Goal: Task Accomplishment & Management: Manage account settings

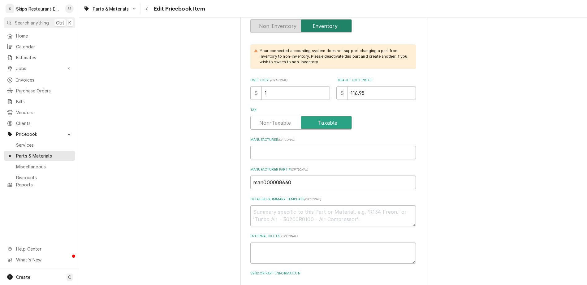
scroll to position [242, 0]
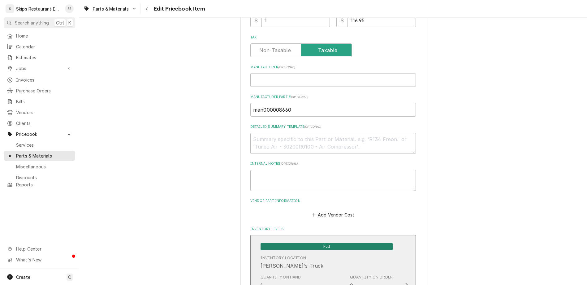
click at [316, 242] on span "Full" at bounding box center [327, 245] width 132 height 7
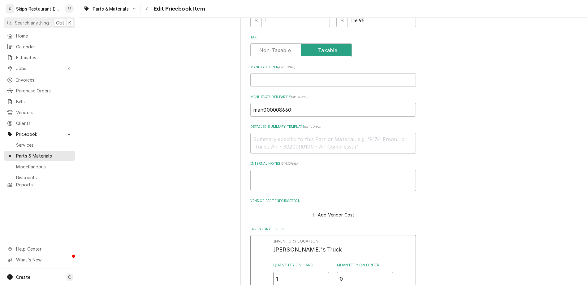
drag, startPoint x: 285, startPoint y: 161, endPoint x: 270, endPoint y: 161, distance: 15.2
click at [273, 272] on input "1" at bounding box center [301, 279] width 56 height 14
type input "0"
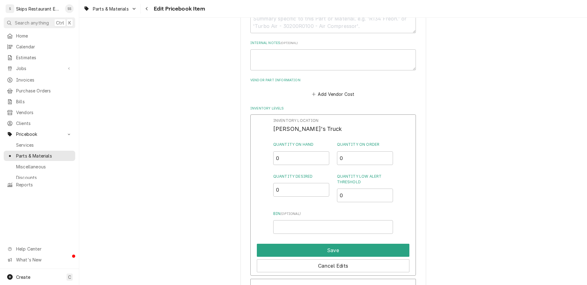
scroll to position [362, 0]
click at [292, 243] on button "Save" at bounding box center [333, 249] width 153 height 13
type textarea "x"
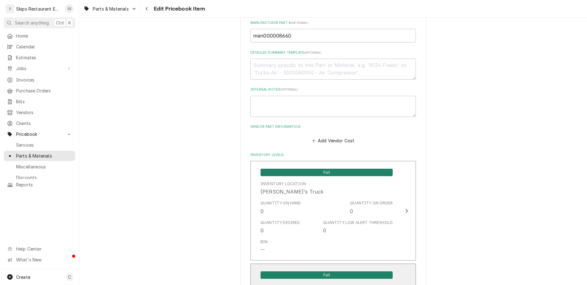
click at [312, 271] on span "Full" at bounding box center [327, 274] width 132 height 7
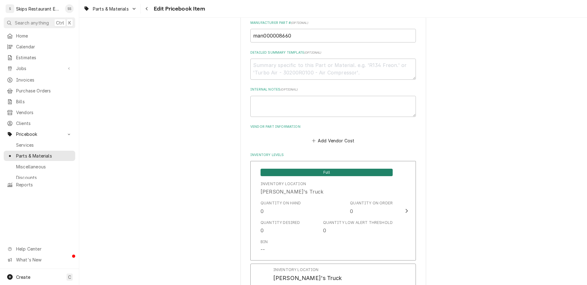
drag, startPoint x: 283, startPoint y: 165, endPoint x: 267, endPoint y: 164, distance: 15.5
type input "1"
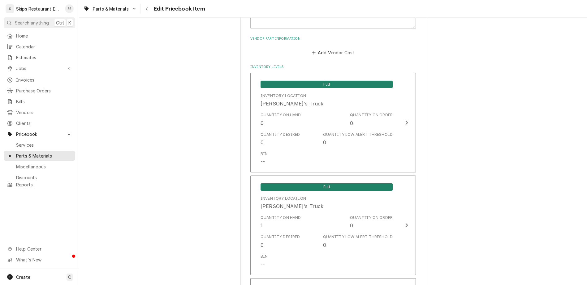
scroll to position [415, 0]
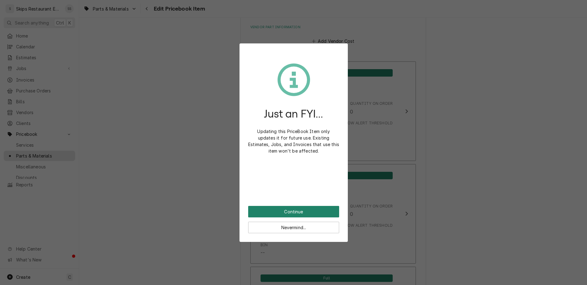
click at [289, 206] on button "Continue" at bounding box center [293, 211] width 91 height 11
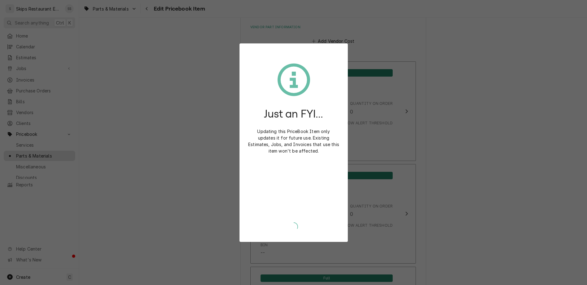
scroll to position [412, 0]
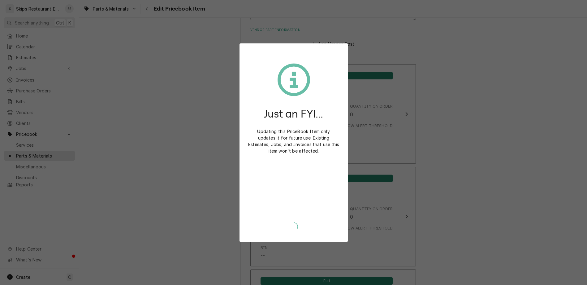
type textarea "x"
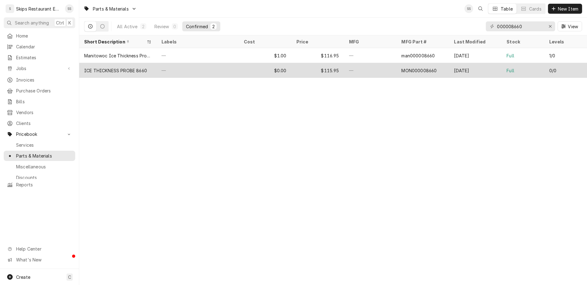
click at [90, 67] on div "ICE THICKNESS PROBE 8660" at bounding box center [115, 70] width 63 height 7
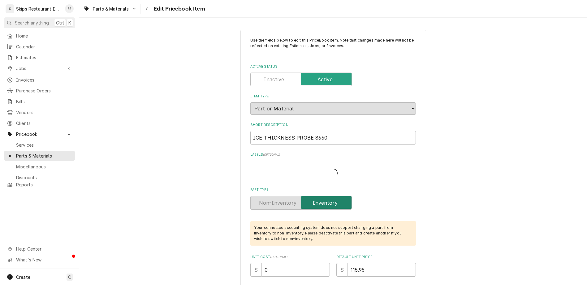
type textarea "x"
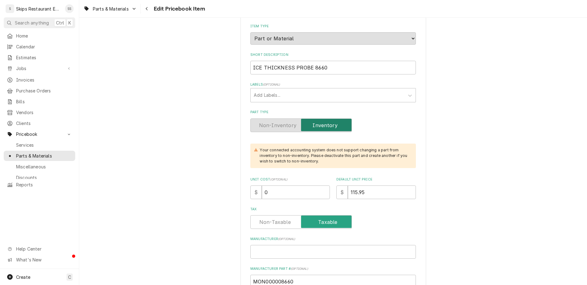
scroll to position [4, 0]
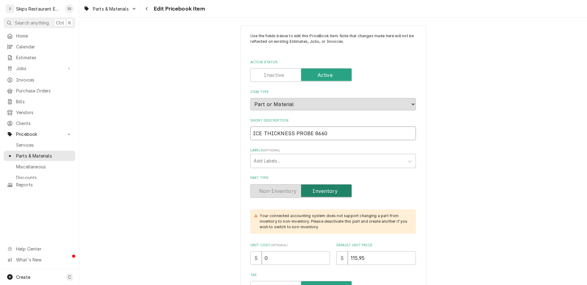
click at [324, 126] on input "ICE THICKNESS PROBE 8660" at bounding box center [333, 133] width 166 height 14
type input "ICE THICKNESS PROBE 8660"
type textarea "x"
type input "ICE THICKNESS PROBE 8660"
type textarea "x"
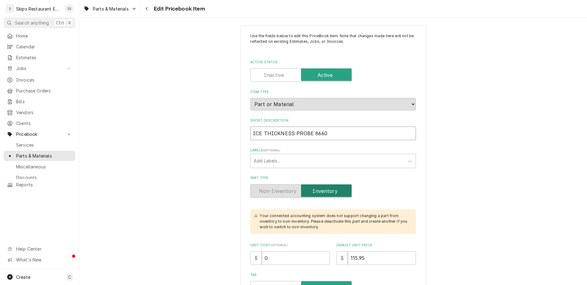
type input "ICE THICKNESS PROBE 866"
type textarea "x"
type input "ICE THICKNESS PROBE 86"
type textarea "x"
type input "ICE THICKNESS PROBE 8"
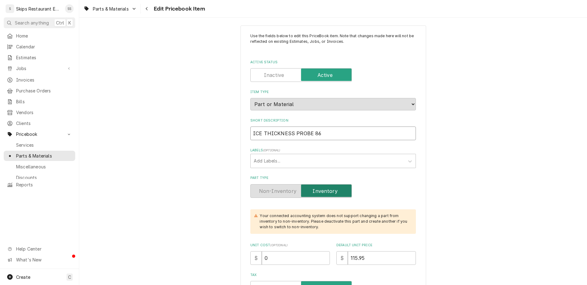
type textarea "x"
type input "ICE THICKNESS PROBE"
type textarea "x"
type input "ICE THICKNESS PROBE D"
type textarea "x"
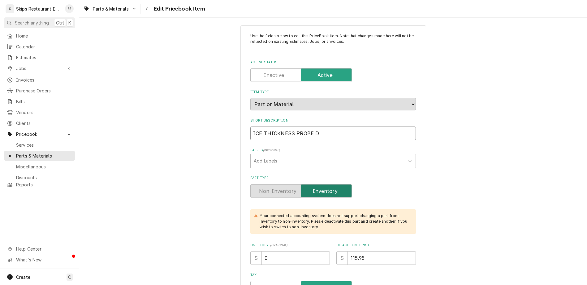
type input "ICE THICKNESS PROBE Do"
type textarea "x"
type input "ICE THICKNESS PROBE Do"
type textarea "x"
type input "ICE THICKNESS PROBE Do N"
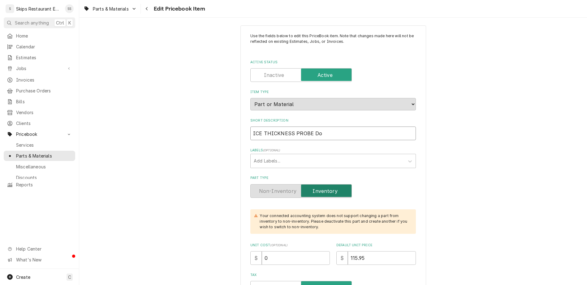
type textarea "x"
type input "ICE THICKNESS PROBE Do No"
type textarea "x"
type input "ICE THICKNESS PROBE Do Not"
type textarea "x"
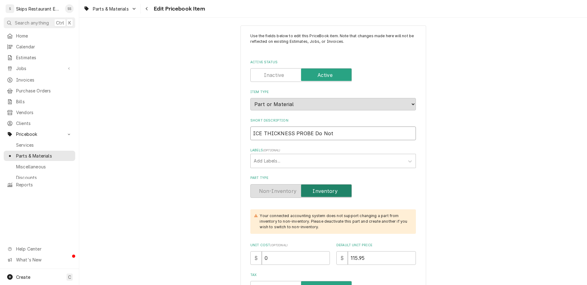
type input "ICE THICKNESS PROBE Do Not"
type textarea "x"
type input "ICE THICKNESS PROBE Do Not U"
type textarea "x"
type input "ICE THICKNESS PROBE Do Not Us"
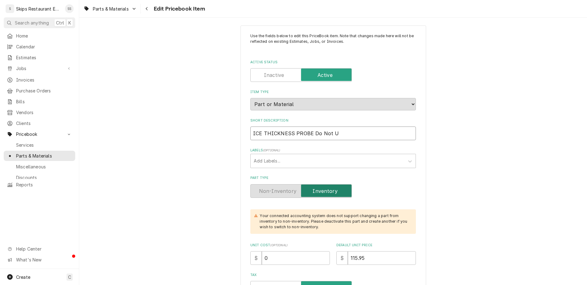
type textarea "x"
type input "ICE THICKNESS PROBE Do Not Use"
type textarea "x"
type input "ICE THICKNESS PROBE *Do Not Use"
type textarea "x"
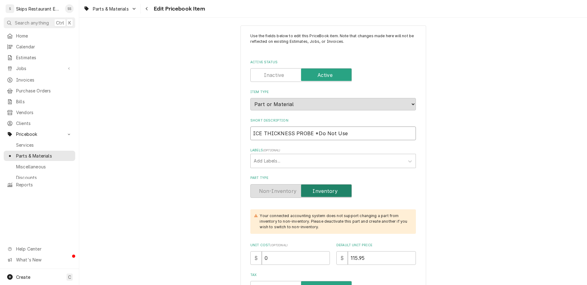
type input "ICE THICKNESS PROBE **Do Not Use"
type textarea "x"
type input "ICE THICKNESS PROBE ***Do Not Use"
type textarea "x"
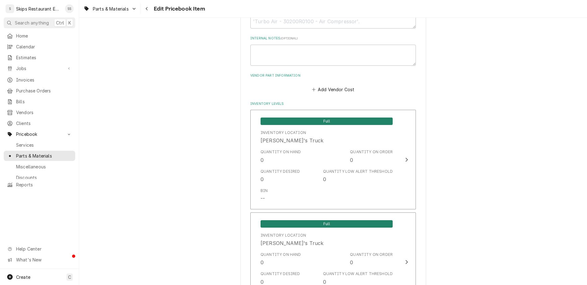
scroll to position [415, 0]
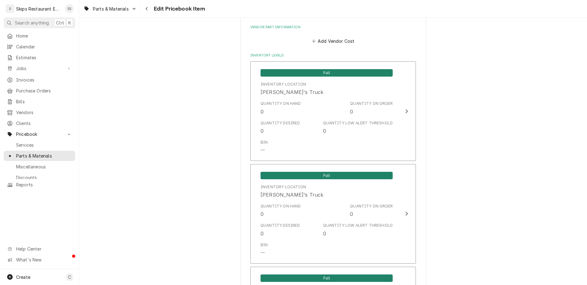
type input "ICE THICKNESS PROBE ***Do Not Use"
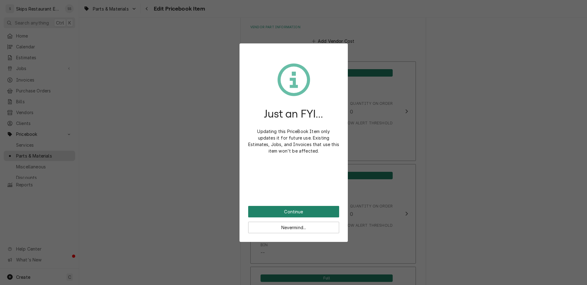
click at [293, 206] on button "Continue" at bounding box center [293, 211] width 91 height 11
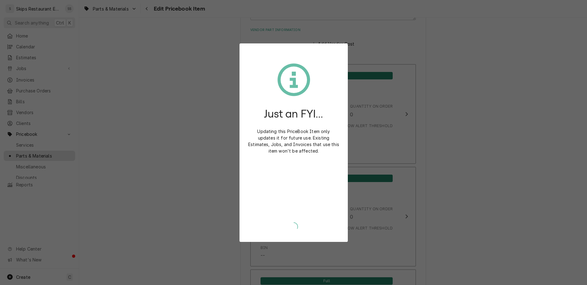
type textarea "x"
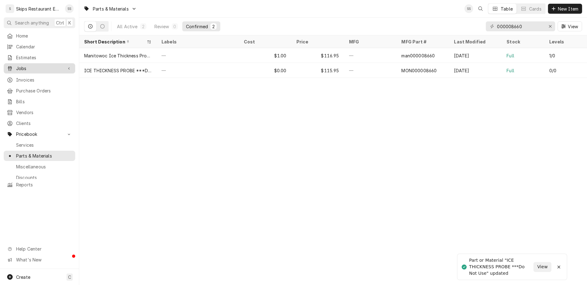
click at [16, 65] on span "Jobs" at bounding box center [39, 68] width 47 height 7
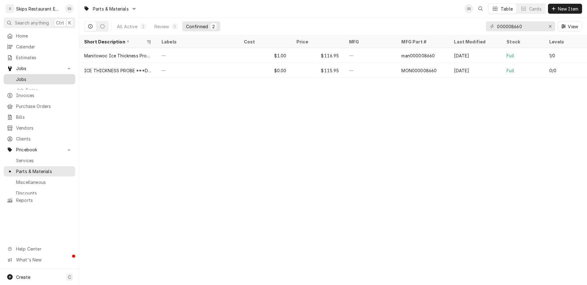
click at [16, 76] on span "Jobs" at bounding box center [44, 79] width 56 height 7
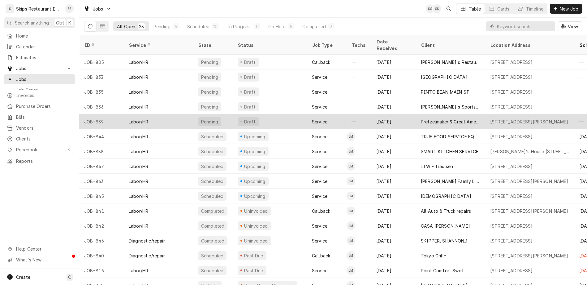
click at [426, 118] on div "Pretzelmaker & Great American Cookies" at bounding box center [450, 121] width 59 height 7
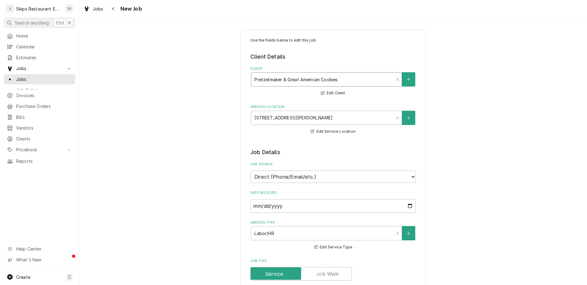
type textarea "x"
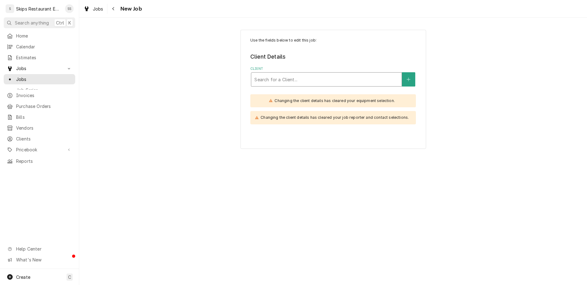
click at [300, 74] on div "Client" at bounding box center [327, 79] width 144 height 11
type input "cookie"
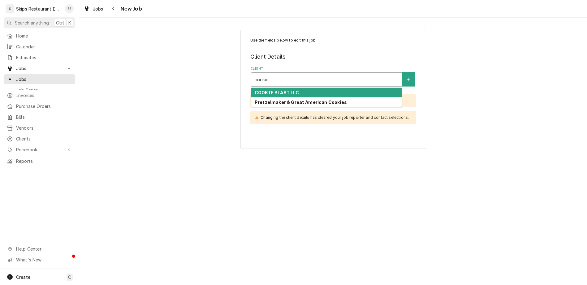
click at [290, 90] on strong "COOKIE BLAST LLC" at bounding box center [277, 92] width 45 height 5
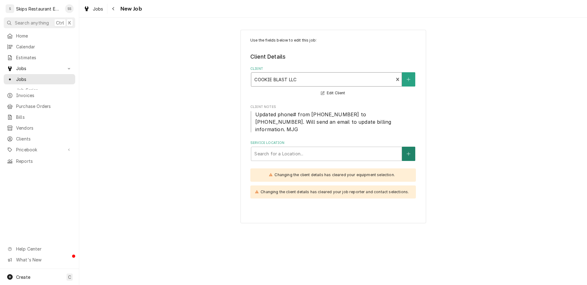
click at [407, 151] on icon "Create New Location" at bounding box center [409, 153] width 4 height 4
type textarea "x"
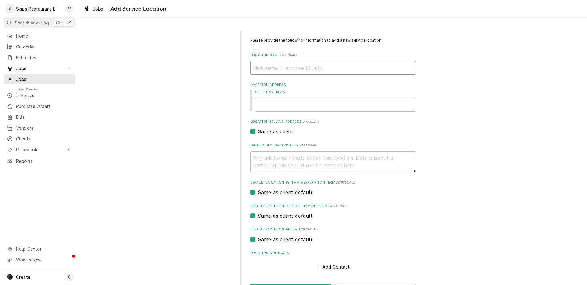
click at [291, 61] on input "Location Name ( optional )" at bounding box center [333, 68] width 166 height 14
type input "Gr"
type textarea "x"
type input "Gre"
type textarea "x"
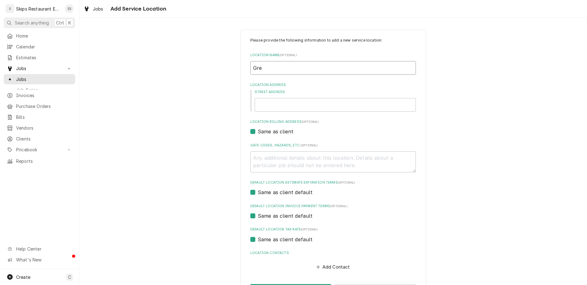
type input "Grea"
type textarea "x"
type input "Great"
type textarea "x"
type input "Great"
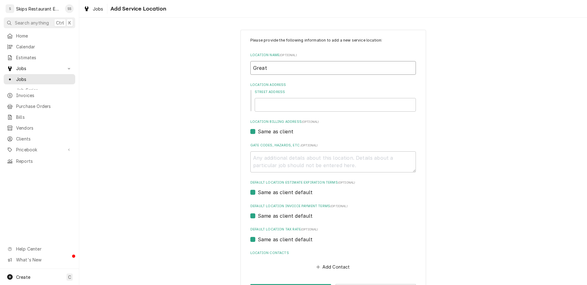
type textarea "x"
type input "Great A"
type textarea "x"
type input "Great Am"
type textarea "x"
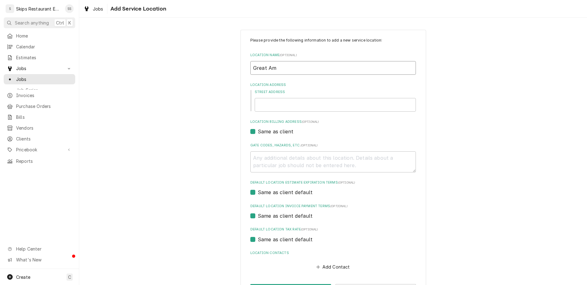
type input "Great Ame"
type textarea "x"
type input "Great Amer"
type textarea "x"
type input "Great Ameri"
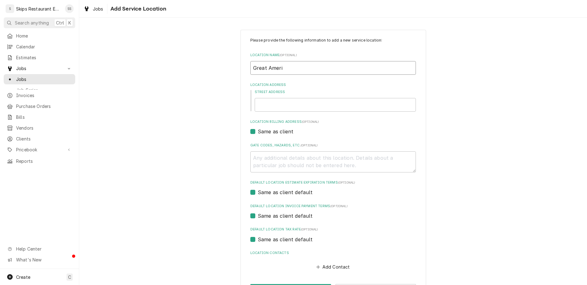
type textarea "x"
type input "Great Americ"
type textarea "x"
type input "Great America"
type textarea "x"
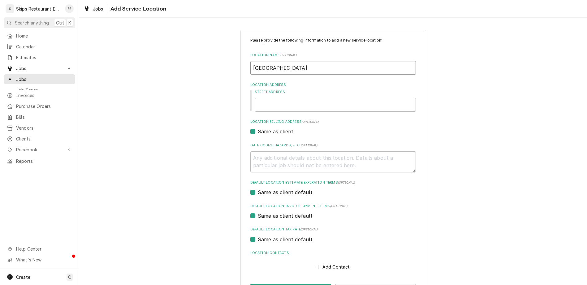
type input "Great American"
type textarea "x"
type input "Great American"
type textarea "x"
type input "Great American C"
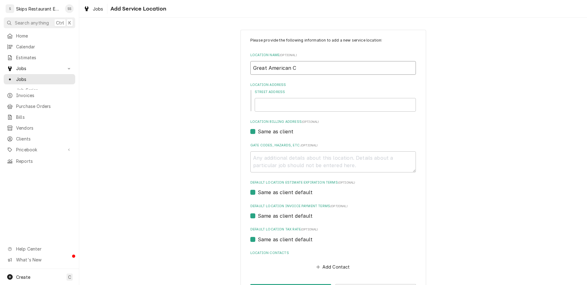
type textarea "x"
type input "Great American Co"
type textarea "x"
type input "Great American Coo"
type textarea "x"
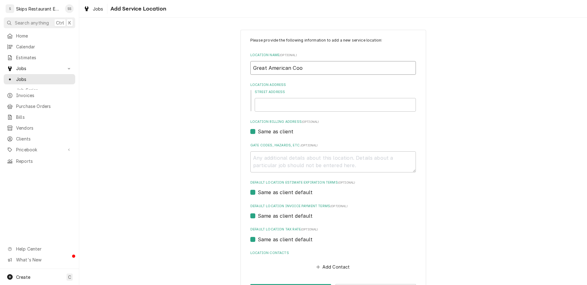
type input "Great American Cook"
type textarea "x"
type input "Great American Cooki"
type textarea "x"
type input "Great American Cookie"
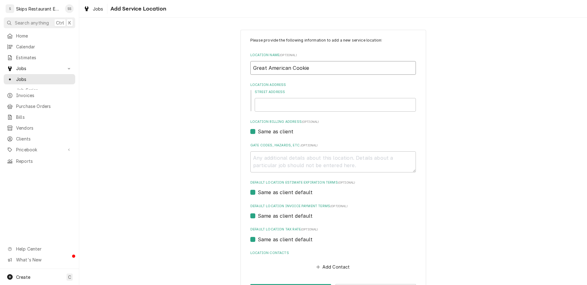
type textarea "x"
type input "Great American Cookie"
type textarea "x"
type input "7"
type textarea "x"
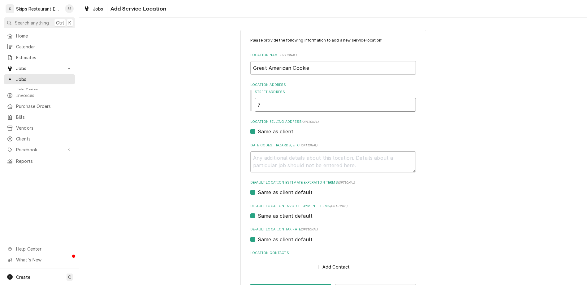
type input "78"
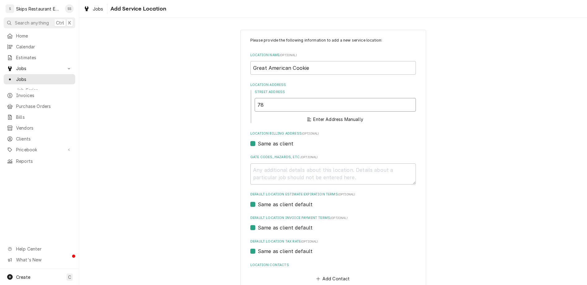
type textarea "x"
type input "780"
type textarea "x"
type input "7800"
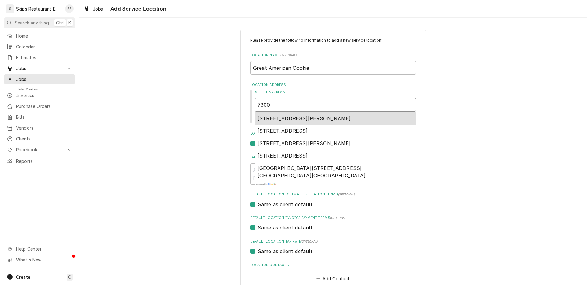
type textarea "x"
type input "7800 N"
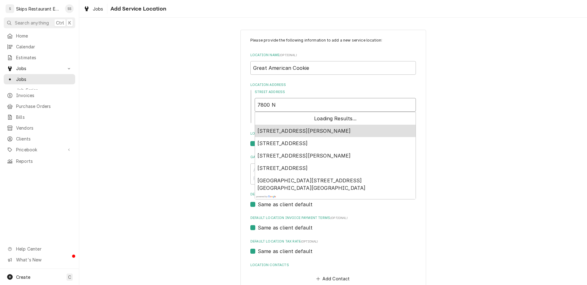
type textarea "x"
type input "7800 N"
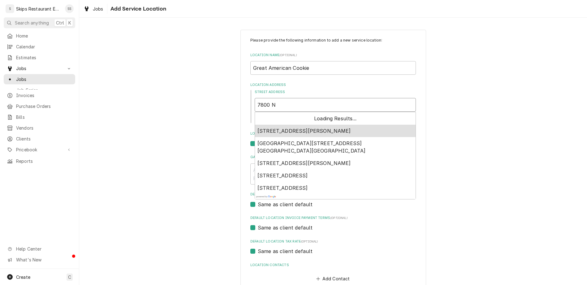
type textarea "x"
type input "7800 N N"
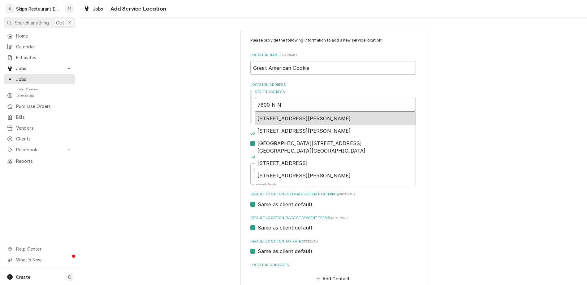
click at [280, 115] on span "7800 North Navarro Street, Victoria, TX, USA" at bounding box center [305, 118] width 94 height 6
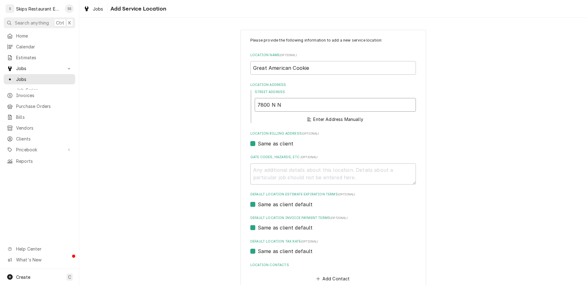
type textarea "x"
type input "7800 N Navarro St"
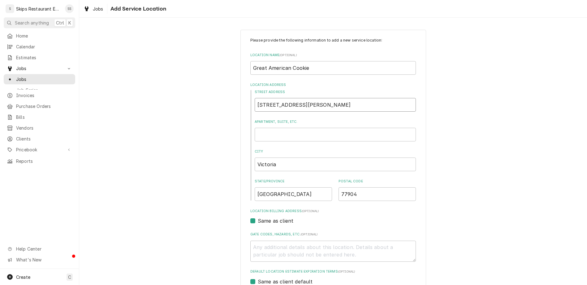
type textarea "x"
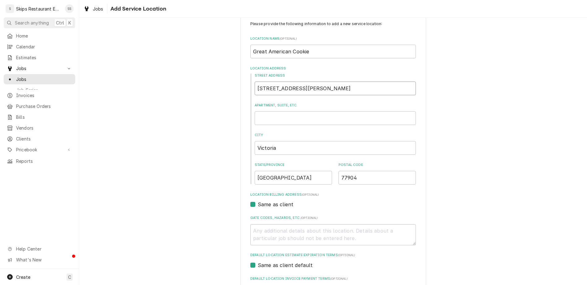
scroll to position [19, 0]
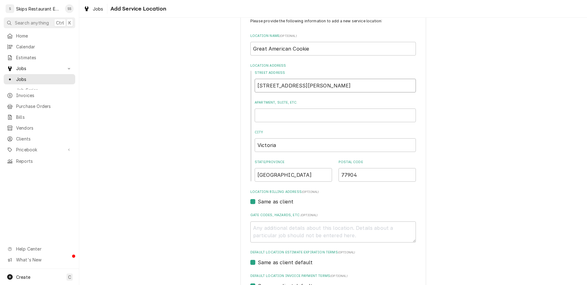
type input "7800 N Navarro St"
type textarea "x"
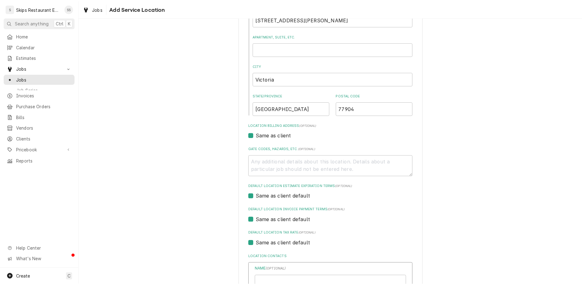
scroll to position [92, 0]
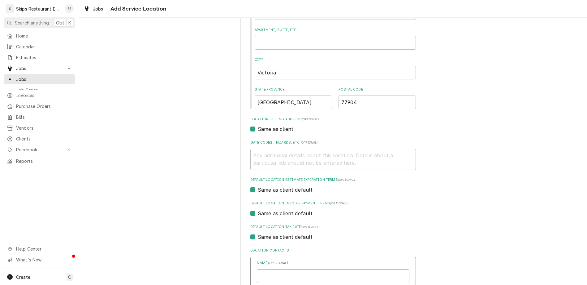
click at [288, 269] on input "Location Name ( optional )" at bounding box center [333, 276] width 153 height 14
type input "Zaniah"
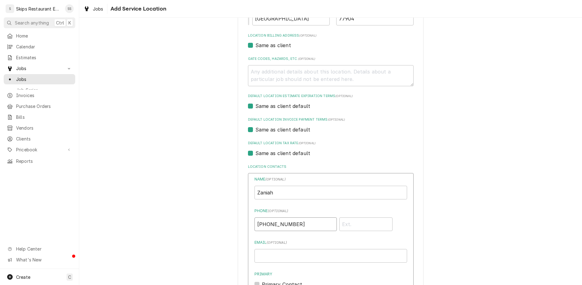
type input "(586) 563-6172"
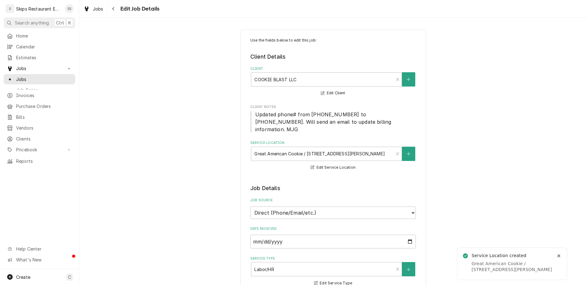
type textarea "x"
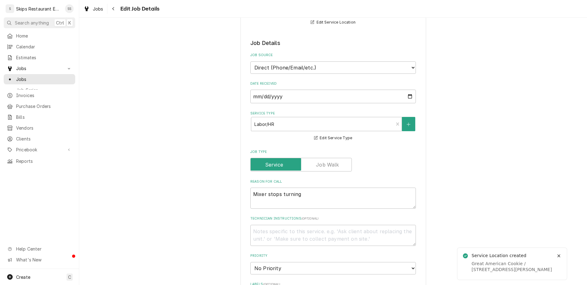
scroll to position [217, 0]
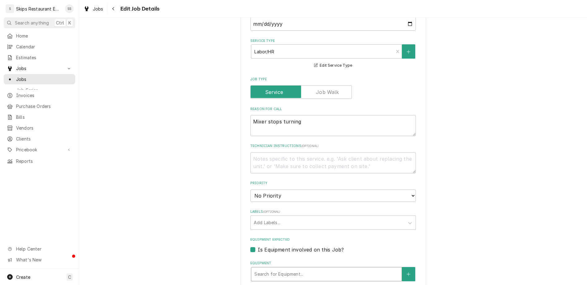
click at [330, 268] on div "Equipment" at bounding box center [327, 273] width 144 height 11
click at [407, 272] on icon "Create New Equipment" at bounding box center [409, 274] width 4 height 4
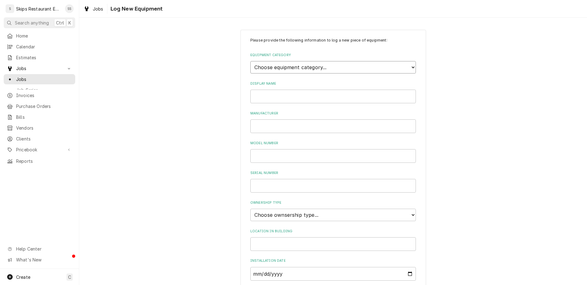
click at [250, 61] on select "Choose equipment category... Cooking Equipment Fryers Ice Machines Ovens and Ra…" at bounding box center [333, 67] width 166 height 12
select select "10"
click option "Food Preparation Equipment" at bounding box center [0, 0] width 0 height 0
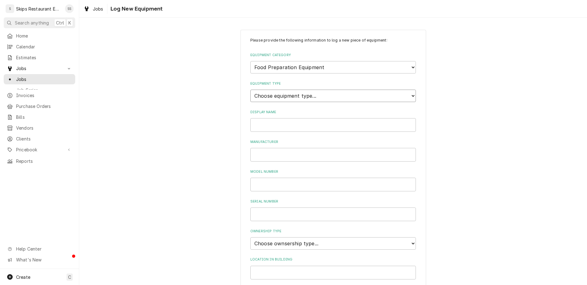
click at [250, 89] on select "Choose equipment type... Blender Commercial Can Openers Dicer, Cutter, and Chop…" at bounding box center [333, 95] width 166 height 12
select select "100"
click option "Mixer" at bounding box center [0, 0] width 0 height 0
click at [276, 118] on input "Display Name" at bounding box center [333, 125] width 166 height 14
type input "General"
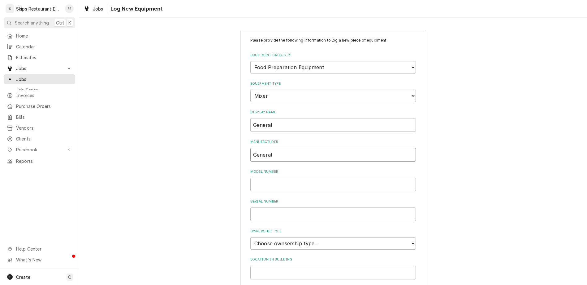
type input "General"
type input "GEM120"
click at [250, 237] on select "Choose ownsership type... Unknown Owned Leased Rented" at bounding box center [333, 243] width 166 height 12
select select "1"
click option "Owned" at bounding box center [0, 0] width 0 height 0
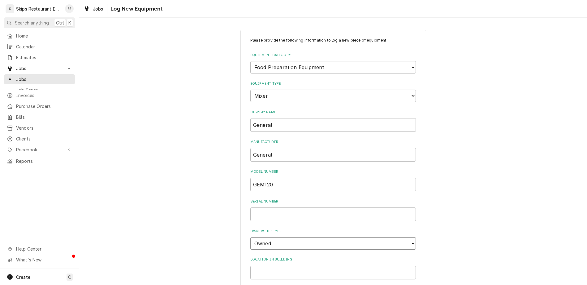
scroll to position [29, 0]
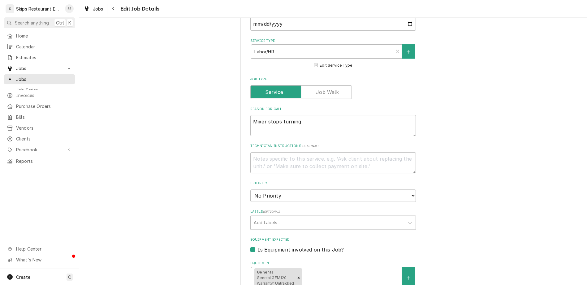
scroll to position [311, 0]
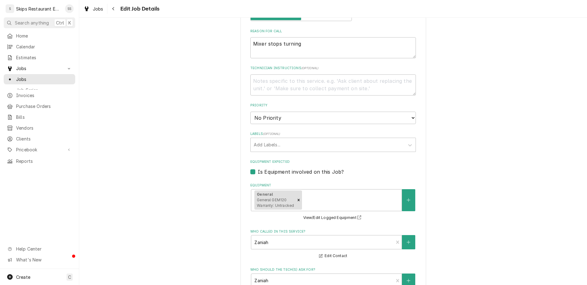
type textarea "x"
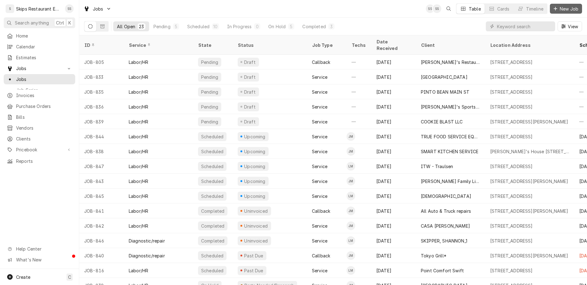
click at [570, 8] on span "New Job" at bounding box center [569, 9] width 21 height 7
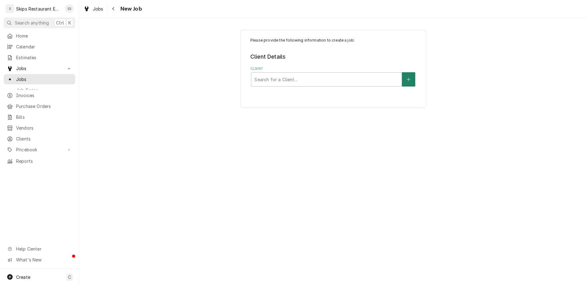
click at [402, 72] on button "Client" at bounding box center [408, 79] width 13 height 14
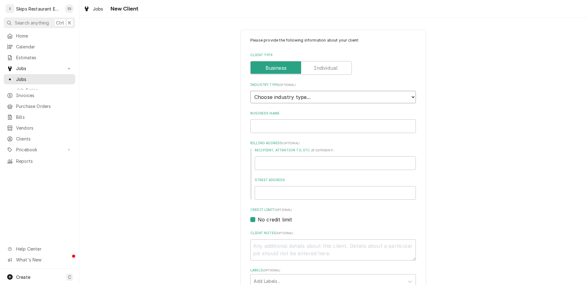
click at [250, 91] on select "Choose industry type... Residential Commercial Industrial Government" at bounding box center [333, 97] width 166 height 12
select select "2"
click option "Commercial" at bounding box center [0, 0] width 0 height 0
click at [285, 119] on input "Business Name" at bounding box center [333, 126] width 166 height 14
type textarea "x"
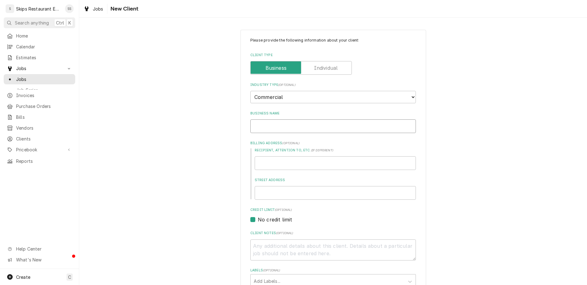
type input "M"
type textarea "x"
type input "Mi"
type textarea "x"
type input "Mie"
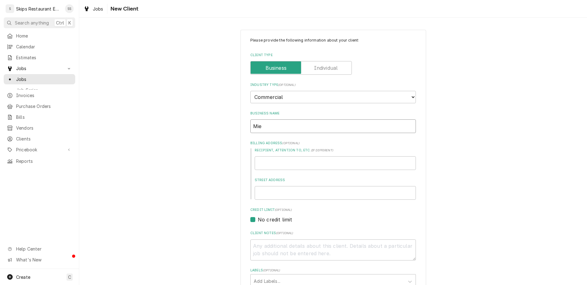
type textarea "x"
type input "Mies"
type textarea "x"
type input "Miesk"
type textarea "x"
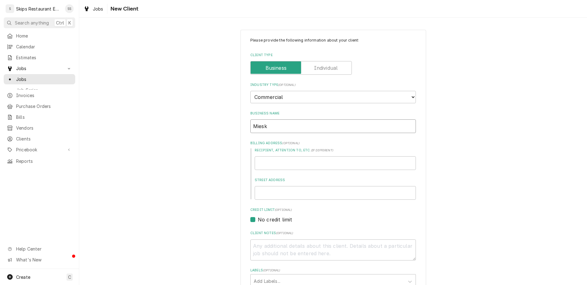
type input "Mieska"
type textarea "x"
type input "Mieskas"
type textarea "x"
type input "Mieskas"
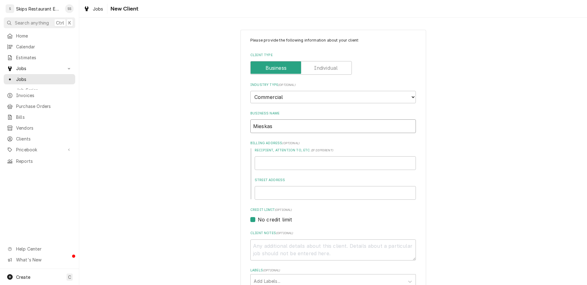
type textarea "x"
type input "Mieskas B"
type textarea "x"
type input "Mieskas Ba"
type textarea "x"
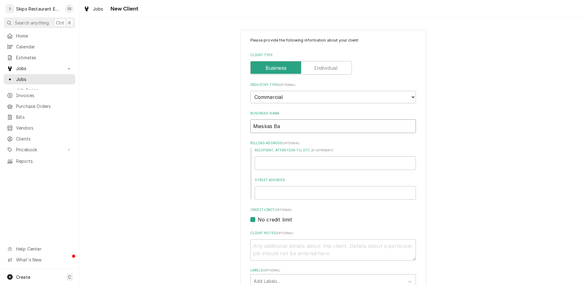
type input "Mieskas Bar"
type textarea "x"
type input "Mieskas Bar"
type textarea "x"
type input "Mieskas Bar B"
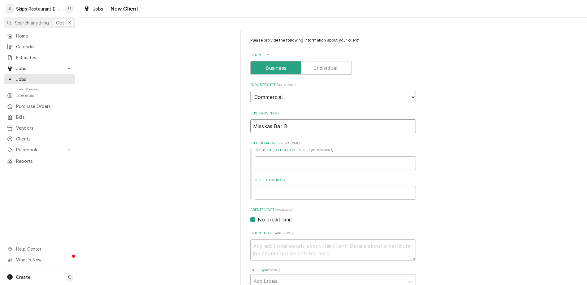
type textarea "x"
type input "Mieskas Bar B"
type textarea "x"
type input "Mieskas Bar B Q"
type textarea "x"
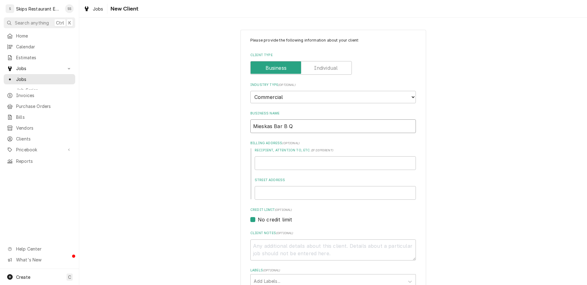
type input "Mieskas Bar B Qu"
type textarea "x"
type input "Mieskas Bar B Que"
type textarea "x"
type input "Mieskas Bar B Que"
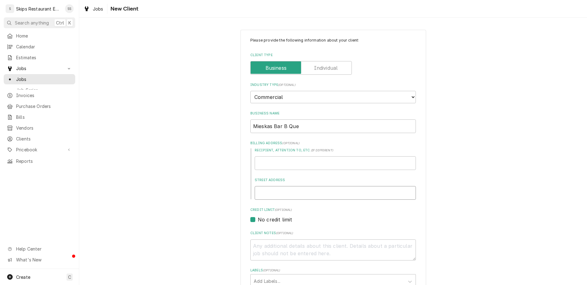
click at [286, 186] on input "Street Address" at bounding box center [335, 193] width 161 height 14
type textarea "x"
type input "2"
type textarea "x"
type input "21"
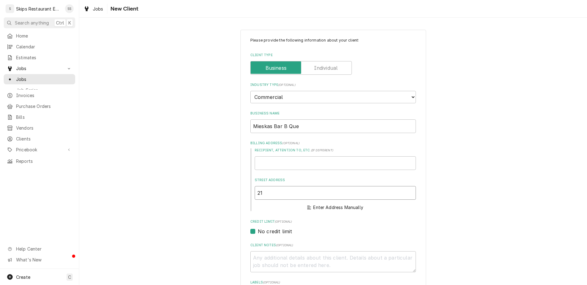
type textarea "x"
type input "218"
type textarea "x"
type input "218 M"
type textarea "x"
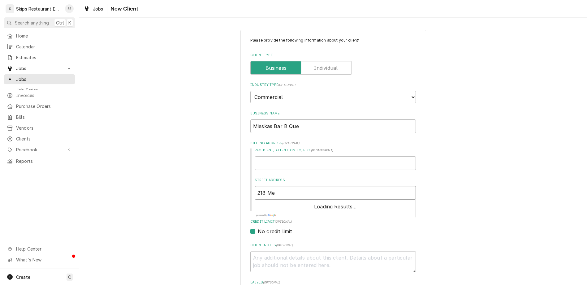
type input "218 Mer"
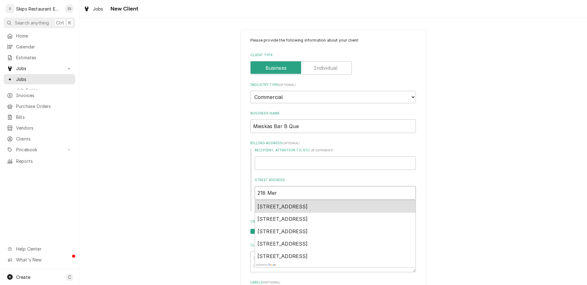
type textarea "x"
type input "218 Merc"
type textarea "x"
type input "218 Merch"
type textarea "x"
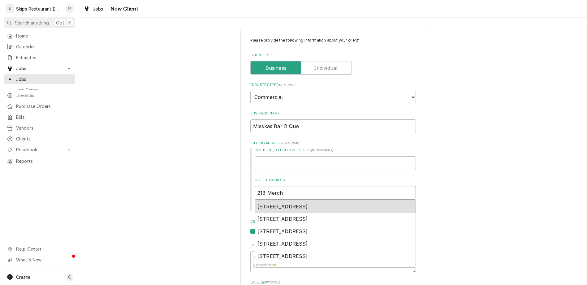
type input "218 Mercha"
type textarea "x"
type input "218 Merchan"
type textarea "x"
type input "218 Merchant"
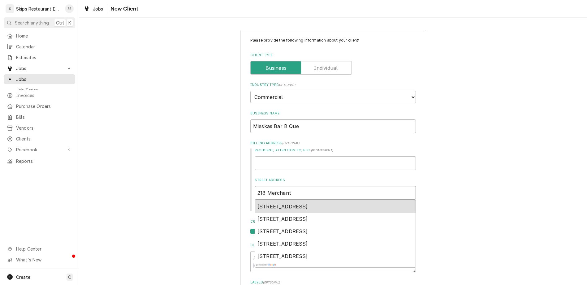
type textarea "x"
type input "218 Merchant"
type textarea "x"
type input "218 Merchant S"
type textarea "x"
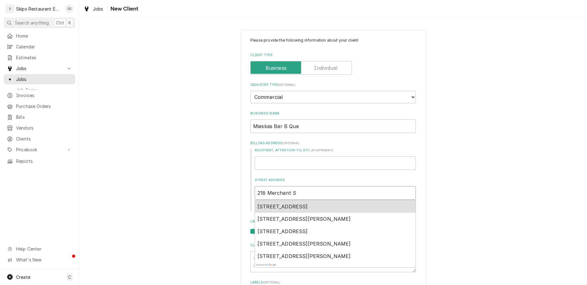
type input "218 Merchant St"
click at [289, 203] on span "218 Merchant St, El Campo, TX, USA" at bounding box center [283, 206] width 50 height 6
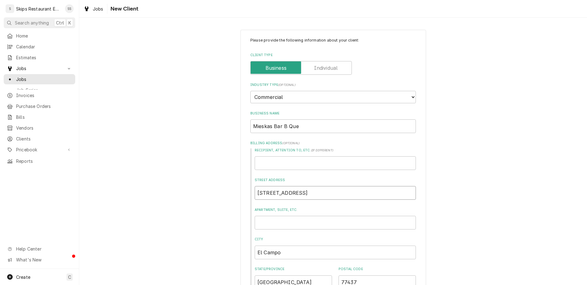
type textarea "x"
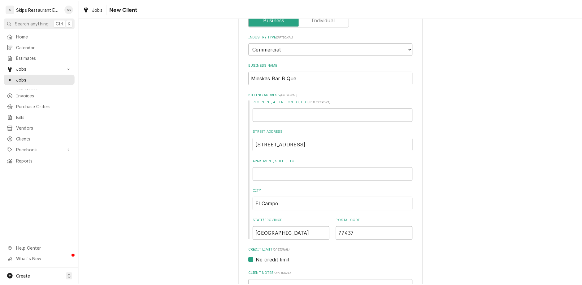
scroll to position [107, 0]
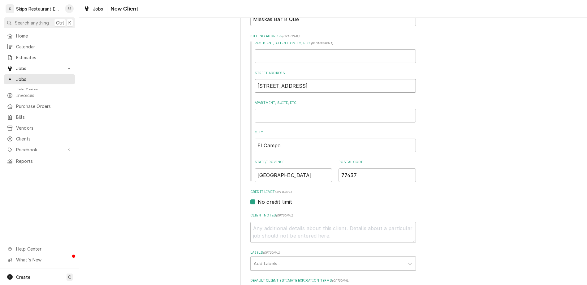
type input "218 Merchant St"
type textarea "x"
type input "Nick"
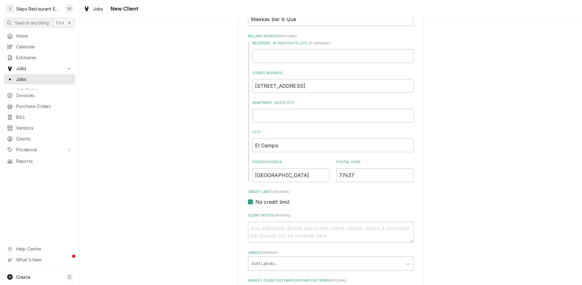
type input "(979) 543-0239"
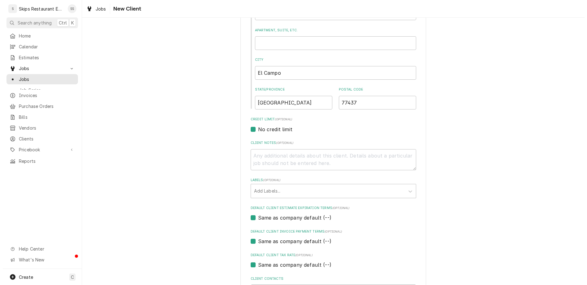
scroll to position [252, 0]
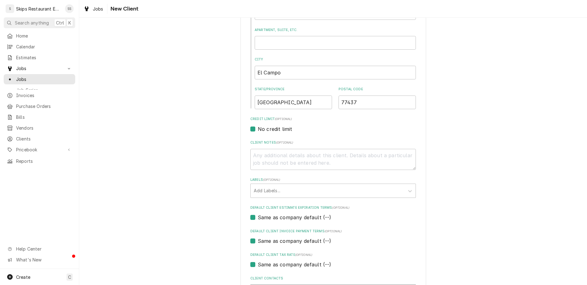
type textarea "x"
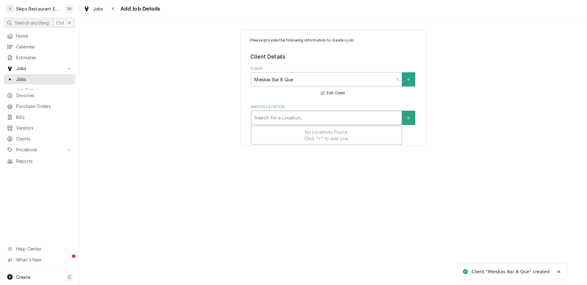
click at [290, 112] on div "Service Location" at bounding box center [327, 117] width 144 height 11
type input "218 Merchant St"
click at [407, 115] on icon "Create New Location" at bounding box center [409, 117] width 4 height 4
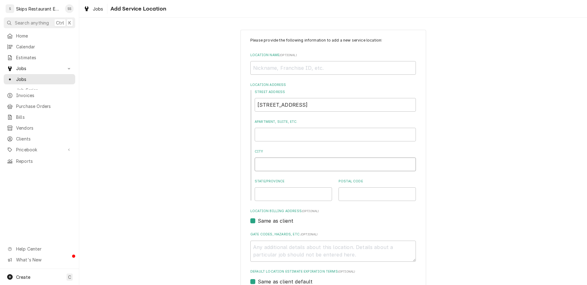
click at [301, 157] on input "City" at bounding box center [335, 164] width 161 height 14
type textarea "x"
type input "E"
type textarea "x"
type input "El"
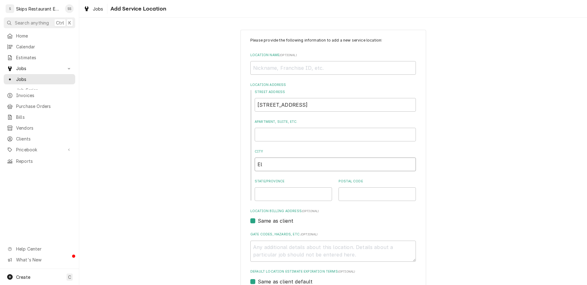
type textarea "x"
type input "El C"
type textarea "x"
type input "El Cm"
type textarea "x"
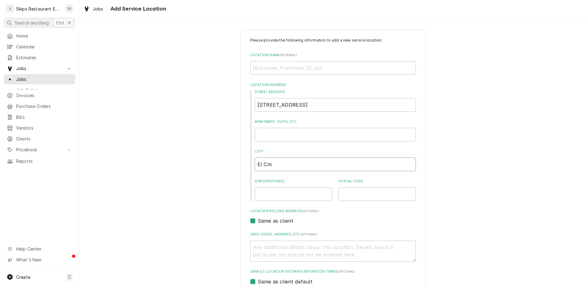
type input "El C"
type textarea "x"
type input "El Ca"
type textarea "x"
type input "El Cam"
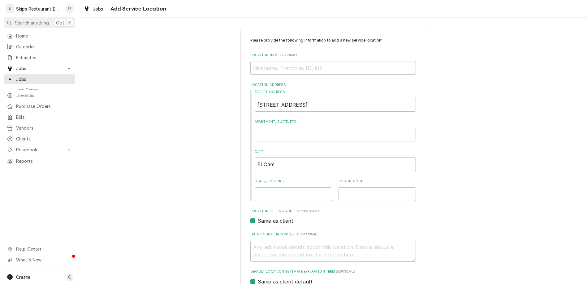
type textarea "x"
type input "El Camp"
type textarea "x"
type input "El Campo"
type textarea "x"
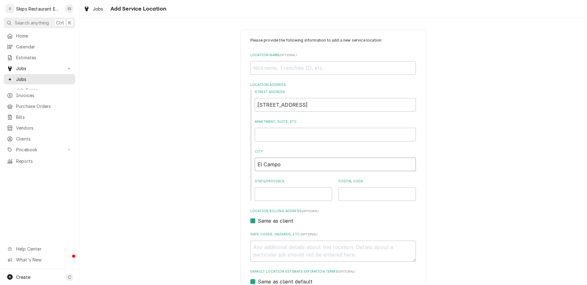
type input "El Campo"
type textarea "x"
type input "T"
type textarea "x"
type input "TX"
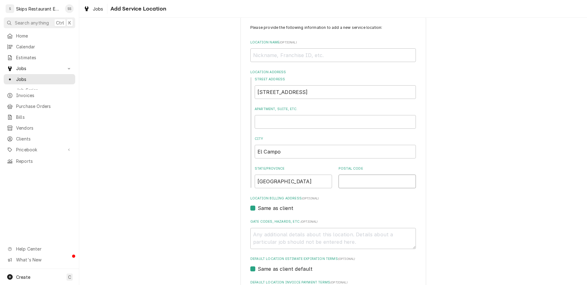
scroll to position [19, 0]
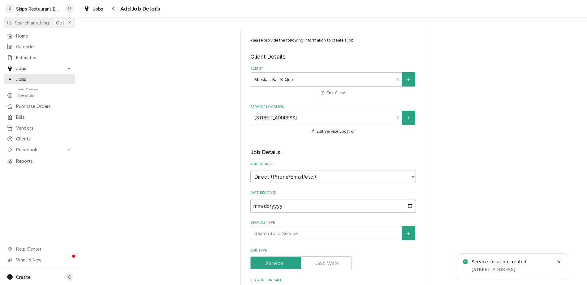
click at [407, 115] on icon "Create New Location" at bounding box center [409, 117] width 4 height 4
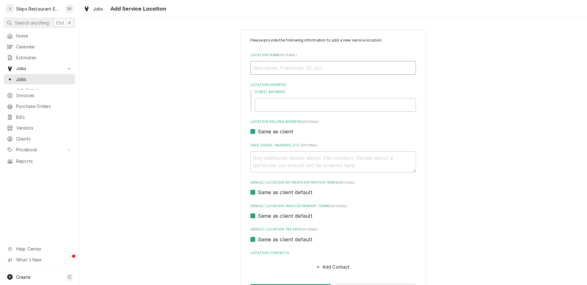
click at [301, 61] on input "Location Name ( optional )" at bounding box center [333, 68] width 166 height 14
type textarea "x"
type input "I"
type textarea "x"
type input "In"
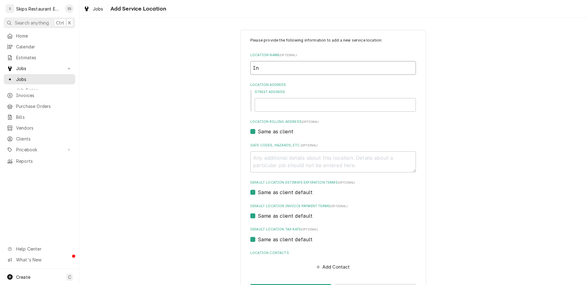
type textarea "x"
type input "In S"
type textarea "x"
type input "In Sh"
type textarea "x"
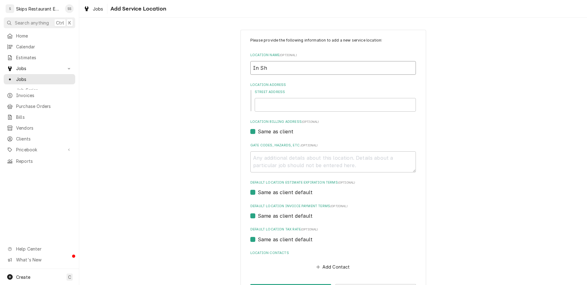
type input "In Sho"
type textarea "x"
type input "In Shop"
type textarea "x"
type input "1"
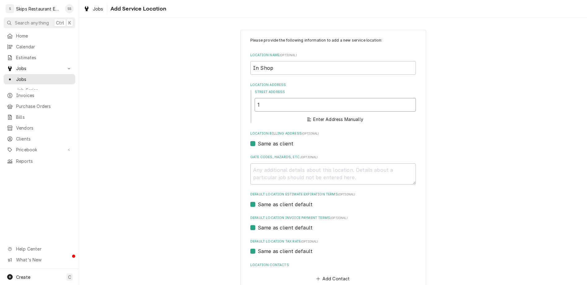
type textarea "x"
type input "16"
type textarea "x"
type input "160"
type textarea "x"
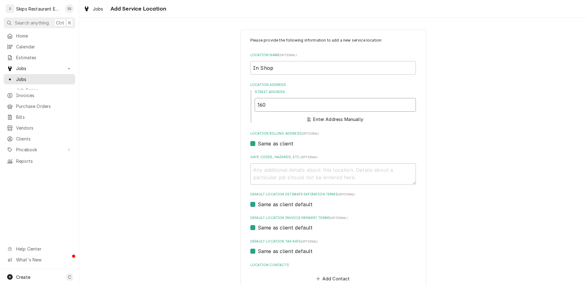
type input "1604"
type textarea "x"
type input "1604"
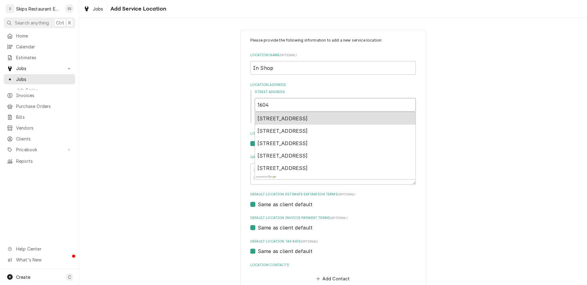
type textarea "x"
type input "1604 H"
type textarea "x"
type input "1604 Ho"
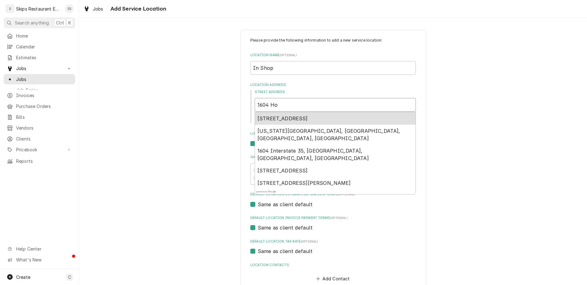
type textarea "x"
type input "1604 Hou"
type textarea "x"
type input "1604 Hous"
type textarea "x"
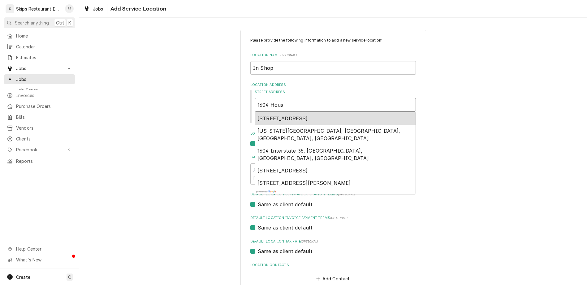
type input "1604 Houst"
type textarea "x"
type input "1604 Housto"
type textarea "x"
type input "1604 Houston"
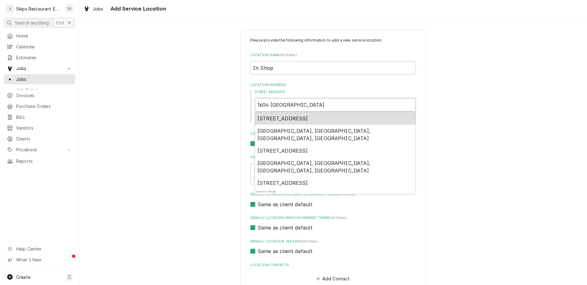
click at [294, 115] on span "1604 Houston Highway, Victoria, TX, USA" at bounding box center [283, 118] width 50 height 6
type textarea "x"
type input "1604 Houston Hwy"
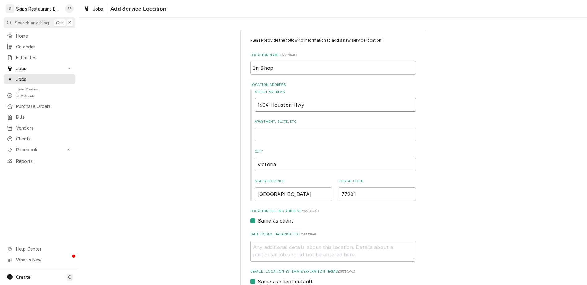
type textarea "x"
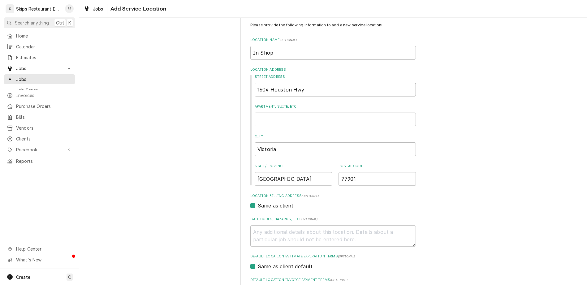
scroll to position [19, 0]
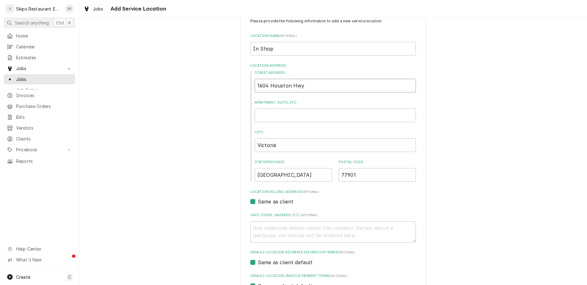
type input "1604 Houston Hwy"
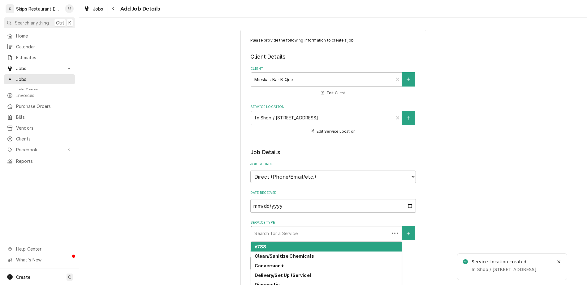
click at [285, 227] on div "Service Type" at bounding box center [321, 232] width 132 height 11
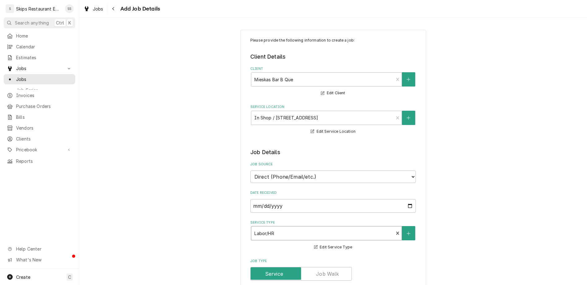
scroll to position [48, 0]
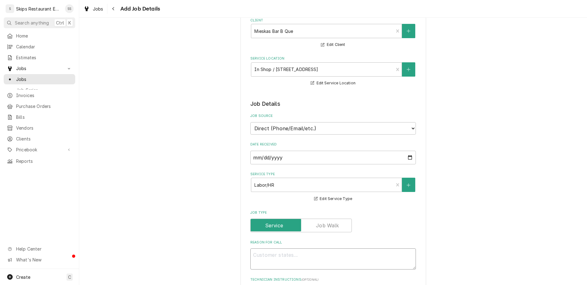
click at [303, 248] on textarea "Reason For Call" at bounding box center [333, 258] width 166 height 21
type textarea "x"
type textarea "h"
type textarea "x"
type textarea "he"
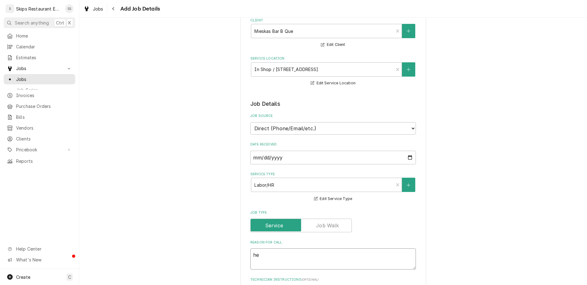
type textarea "x"
type textarea "hea"
type textarea "x"
type textarea "heat"
type textarea "x"
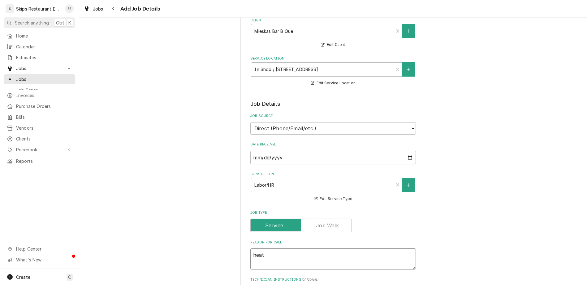
type textarea "heati"
type textarea "x"
type textarea "heatin"
type textarea "x"
type textarea "heating"
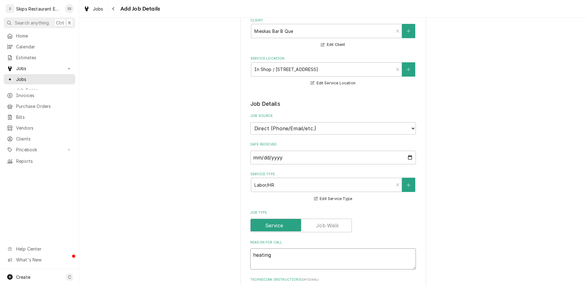
type textarea "x"
type textarea "heating"
type textarea "x"
type textarea "heating u"
type textarea "x"
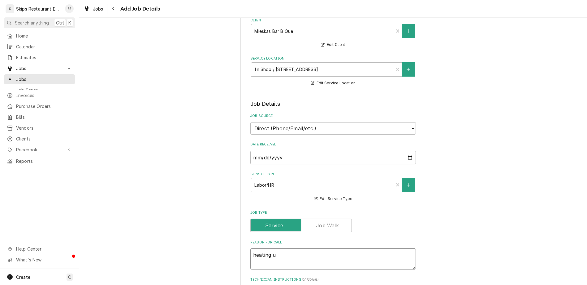
type textarea "heating un"
type textarea "x"
type textarea "heating uni"
type textarea "x"
type textarea "heating unit"
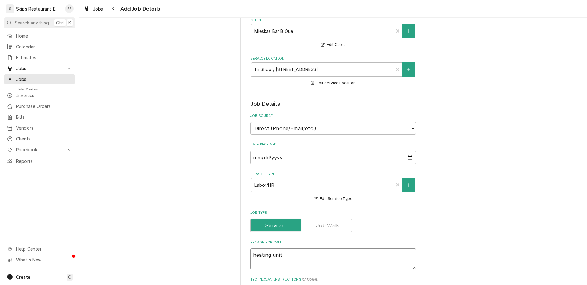
type textarea "x"
type textarea "heating unit"
type textarea "x"
type textarea "heating unit n"
type textarea "x"
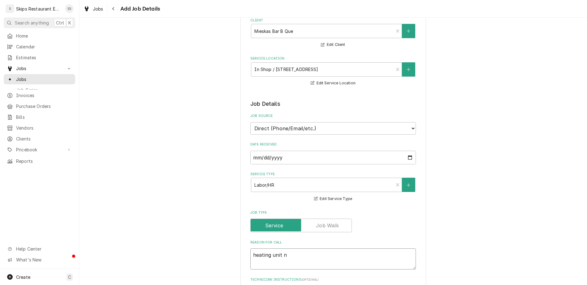
type textarea "heating unit no"
type textarea "x"
type textarea "heating unit no"
type textarea "x"
type textarea "heating unit no"
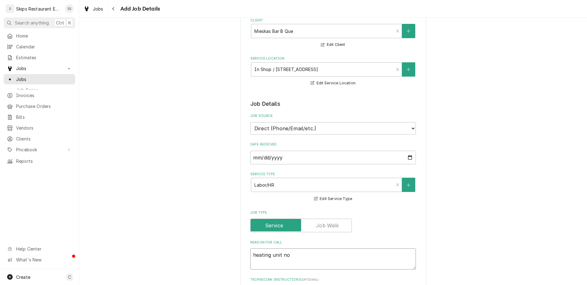
type textarea "x"
type textarea "heating unit not"
type textarea "x"
type textarea "heating unit not"
type textarea "x"
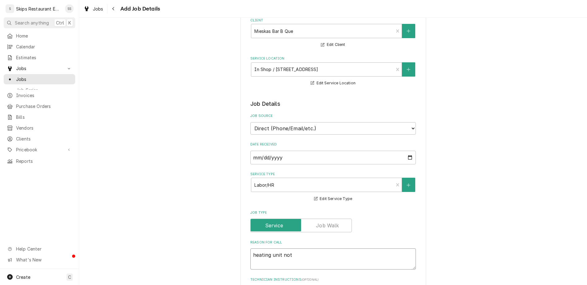
type textarea "heating unit not w"
type textarea "x"
type textarea "heating unit not wo"
type textarea "x"
type textarea "heating unit not wor"
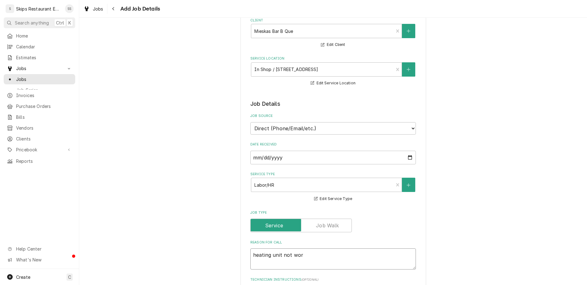
type textarea "x"
type textarea "heating unit not work"
type textarea "x"
type textarea "heating unit not worki"
type textarea "x"
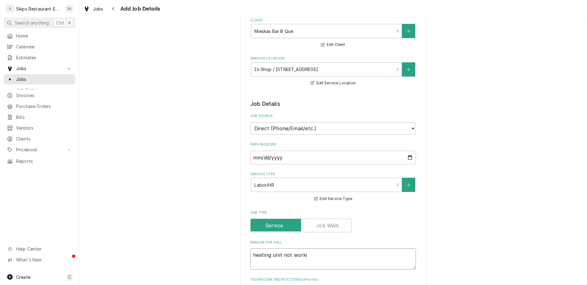
type textarea "heating unit not workin"
type textarea "x"
type textarea "heating unit not working"
type textarea "x"
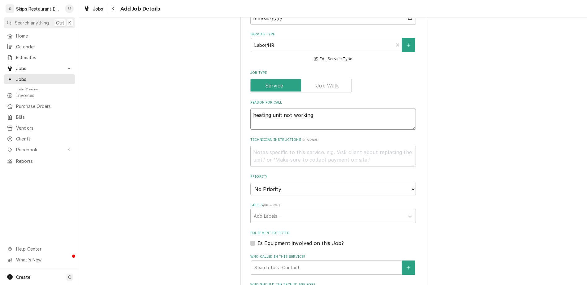
scroll to position [193, 0]
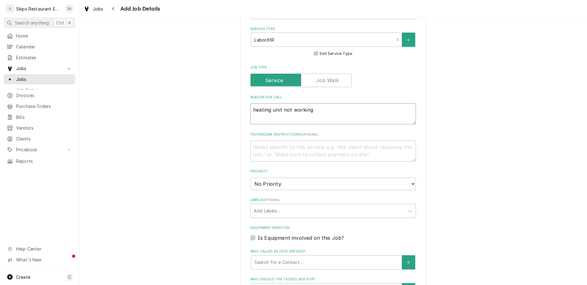
type textarea "heating unit not working"
click at [261, 234] on label "Is Equipment involved on this Job?" at bounding box center [301, 237] width 86 height 7
click at [261, 234] on input "Equipment Expected" at bounding box center [341, 241] width 166 height 14
checkbox input "true"
type textarea "x"
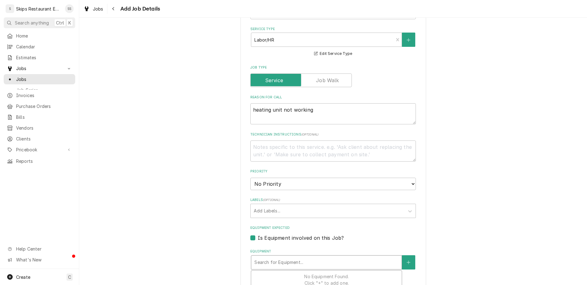
click at [278, 256] on div "Equipment" at bounding box center [327, 261] width 144 height 11
click at [407, 260] on icon "Create New Equipment" at bounding box center [408, 261] width 3 height 3
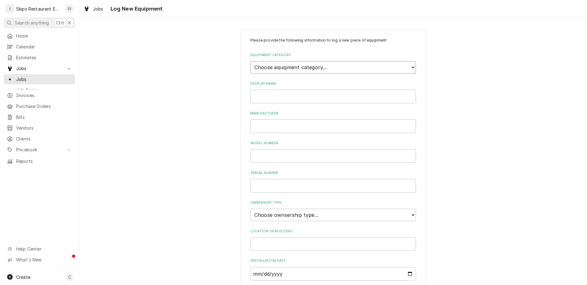
click at [250, 61] on select "Choose equipment category... Cooking Equipment Fryers Ice Machines Ovens and Ra…" at bounding box center [333, 67] width 166 height 12
select select "7"
click option "Holding and Warming Equipment" at bounding box center [0, 0] width 0 height 0
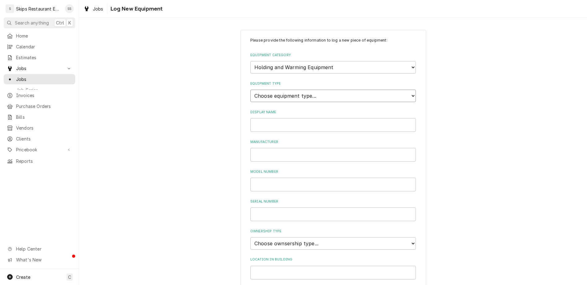
click at [250, 89] on select "Choose equipment type... Bun Warmer Dish and Tray Dispenser Display Cabinet Dra…" at bounding box center [333, 95] width 166 height 12
select select "61"
click option "Warming Cabinet" at bounding box center [0, 0] width 0 height 0
click at [282, 118] on input "Display Name" at bounding box center [333, 125] width 166 height 14
type input "Cres Cor"
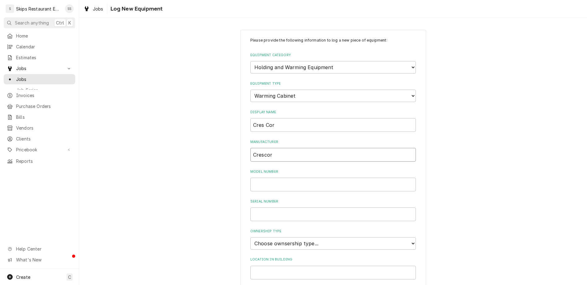
type input "Crescor"
type input "HU1867A6AC"
type input "UIT-J2444"
click at [250, 237] on select "Choose ownsership type... Unknown Owned Leased Rented" at bounding box center [333, 243] width 166 height 12
select select "1"
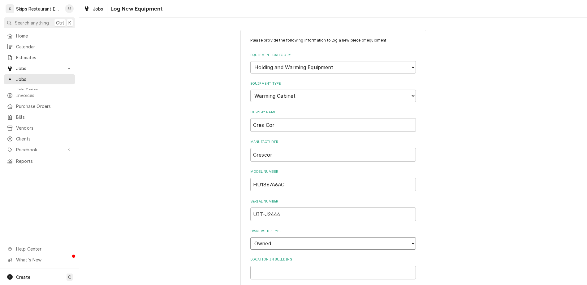
click option "Owned" at bounding box center [0, 0] width 0 height 0
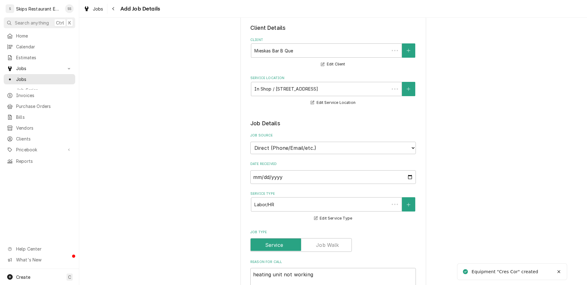
scroll to position [193, 0]
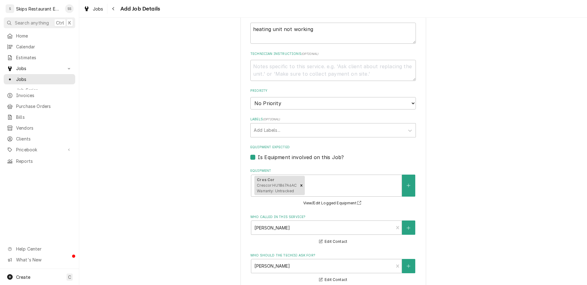
type textarea "x"
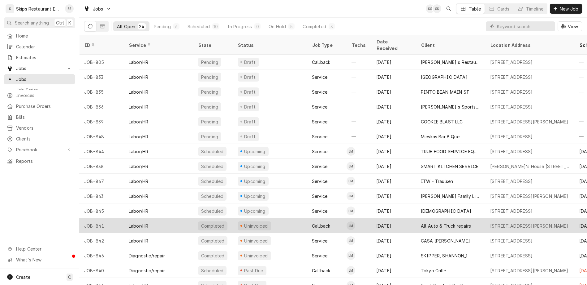
click at [421, 222] on div "All Auto & Truck repairs" at bounding box center [446, 225] width 50 height 7
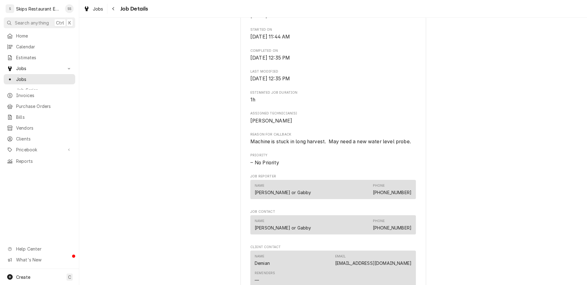
scroll to position [242, 0]
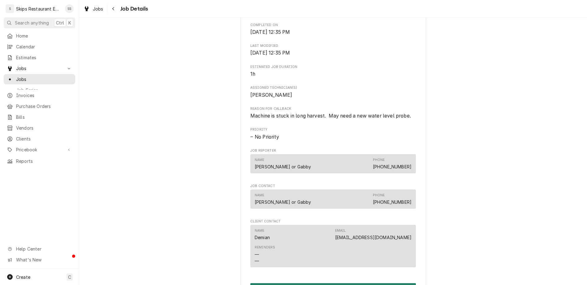
click at [325, 283] on button "Create Invoice" at bounding box center [333, 288] width 166 height 11
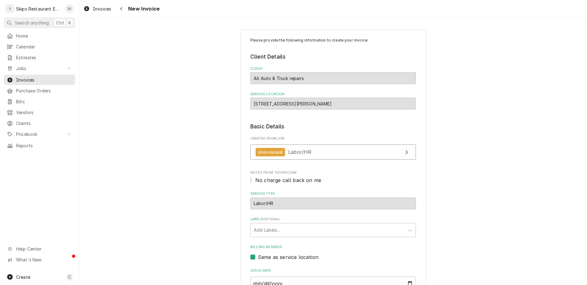
scroll to position [16, 0]
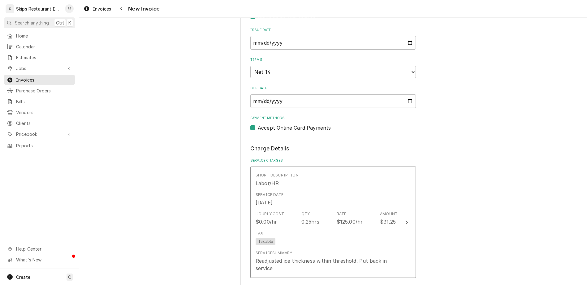
scroll to position [282, 0]
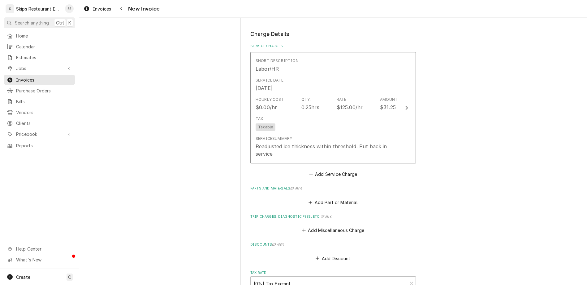
scroll to position [363, 0]
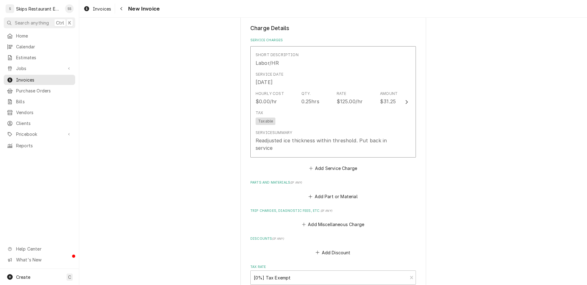
type textarea "x"
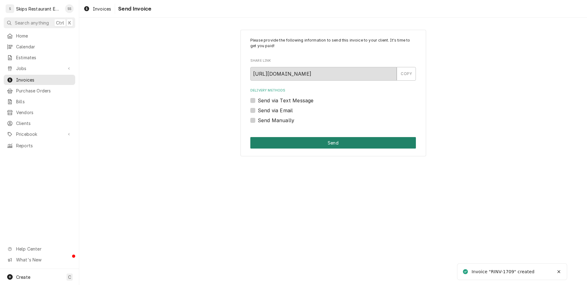
click at [323, 137] on button "Send" at bounding box center [333, 142] width 166 height 11
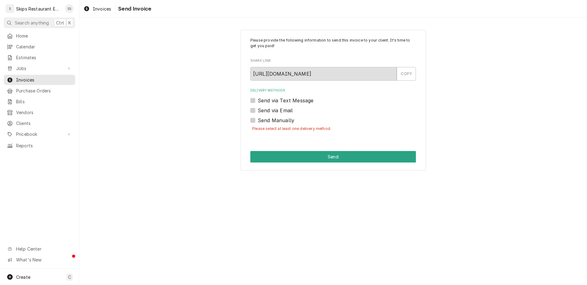
click at [263, 116] on label "Send Manually" at bounding box center [276, 119] width 37 height 7
click at [263, 116] on input "Send Manually" at bounding box center [341, 123] width 166 height 14
checkbox input "true"
click at [320, 151] on button "Send" at bounding box center [333, 156] width 166 height 11
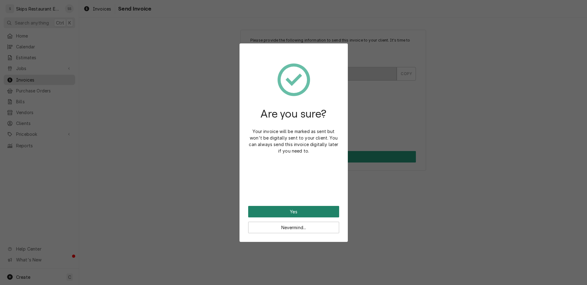
click at [282, 206] on button "Yes" at bounding box center [293, 211] width 91 height 11
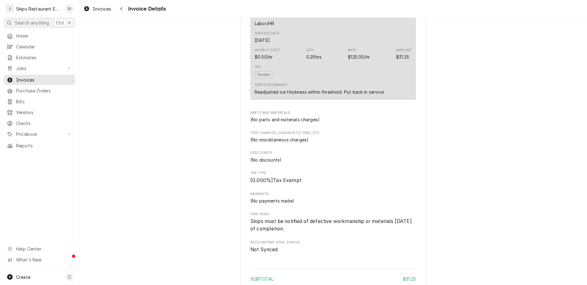
scroll to position [330, 0]
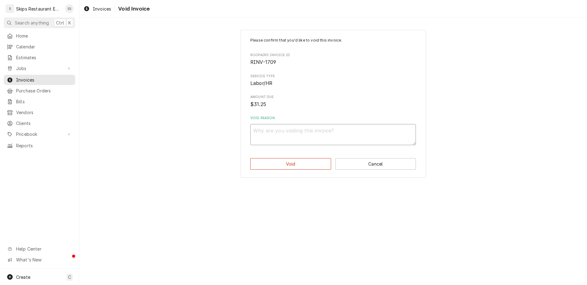
click at [290, 124] on textarea "Void Reason" at bounding box center [333, 134] width 166 height 21
type textarea "x"
type textarea "C"
type textarea "x"
type textarea "Cal"
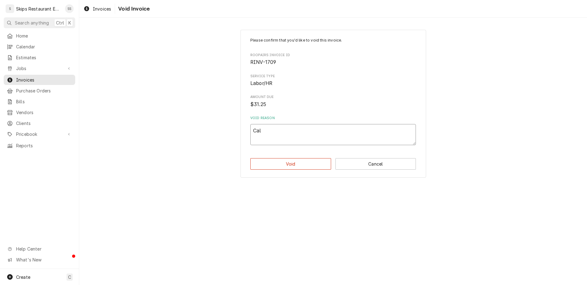
type textarea "x"
type textarea "Call"
type textarea "x"
type textarea "Callb"
type textarea "x"
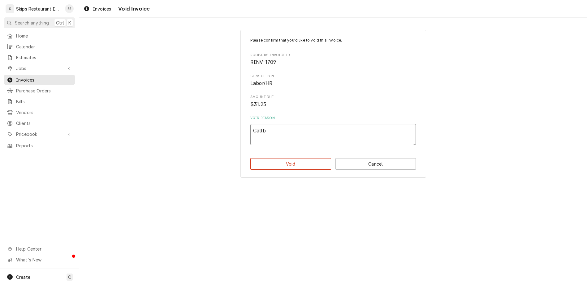
type textarea "Callba"
type textarea "x"
type textarea "Callbac"
type textarea "x"
type textarea "Callback"
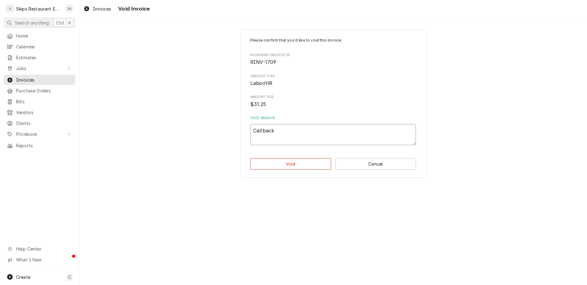
type textarea "x"
type textarea "Callback"
type textarea "x"
type textarea "Callback w"
type textarea "x"
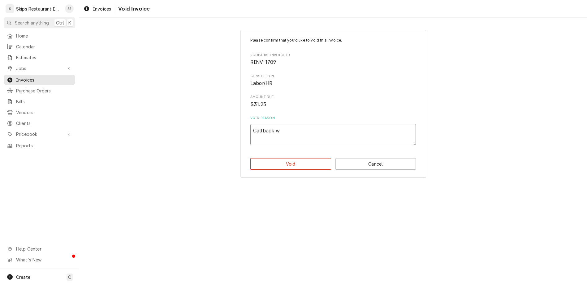
type textarea "Callback wa"
type textarea "x"
type textarea "Callback was"
type textarea "x"
type textarea "Callback was"
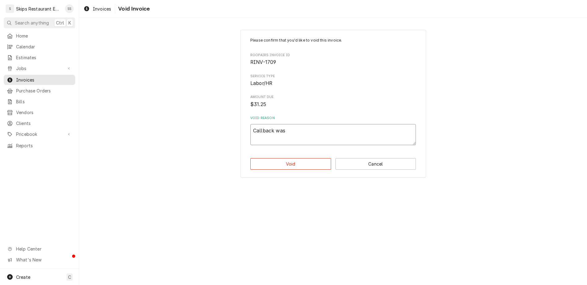
type textarea "x"
type textarea "Callback was f"
type textarea "x"
type textarea "Callback was fo"
type textarea "x"
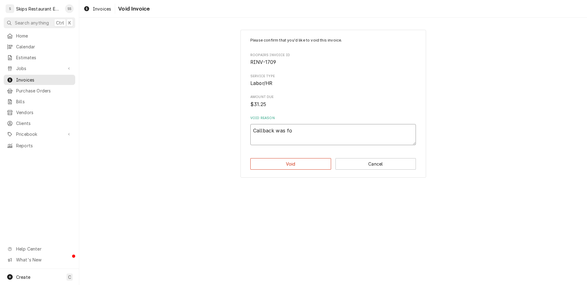
type textarea "Callback was for"
type textarea "x"
type textarea "Callback was for"
type textarea "x"
type textarea "Callback was for s"
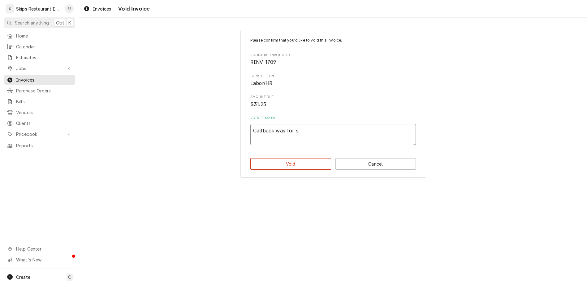
type textarea "x"
type textarea "Callback was for so"
type textarea "x"
type textarea "Callback was for som"
type textarea "x"
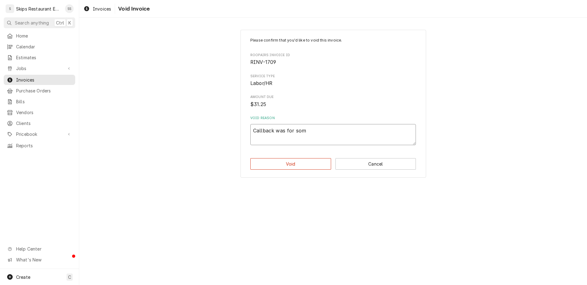
type textarea "Callback was for some"
type textarea "x"
type textarea "Callback was for somet"
type textarea "x"
type textarea "Callback was for someth"
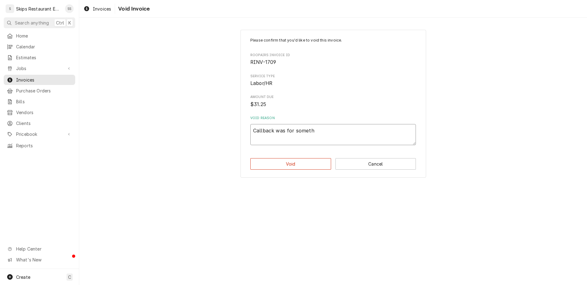
type textarea "x"
type textarea "Callback was for somethi"
type textarea "x"
type textarea "Callback was for somethin"
type textarea "x"
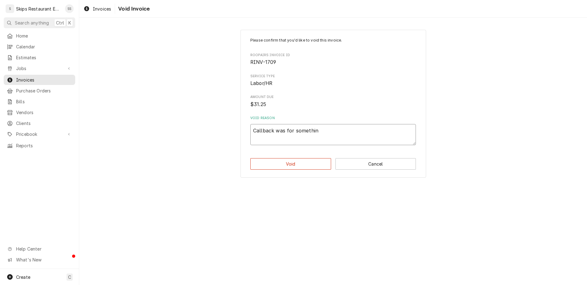
type textarea "Callback was for something"
type textarea "x"
type textarea "Callback was for something"
type textarea "x"
type textarea "Callback was for something t"
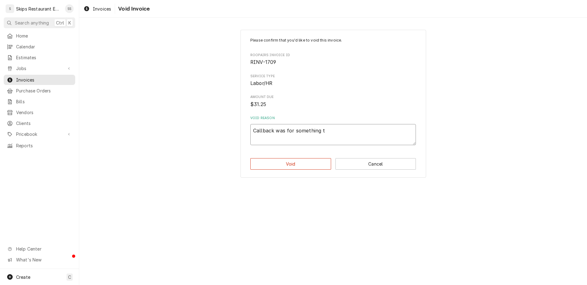
type textarea "x"
type textarea "Callback was for something th"
type textarea "x"
type textarea "Callback was for something tha"
type textarea "x"
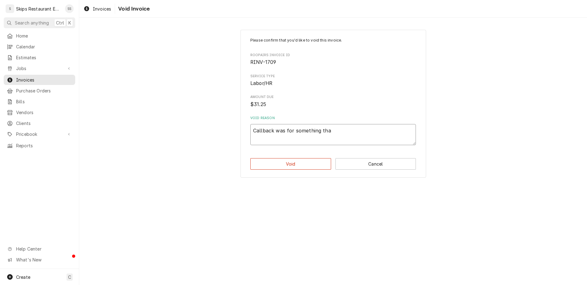
type textarea "Callback was for something that"
type textarea "x"
type textarea "Callback was for something that"
type textarea "x"
type textarea "Callback was for something that s"
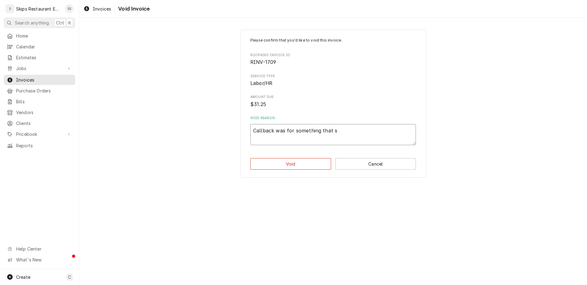
type textarea "x"
type textarea "Callback was for something that sh"
type textarea "x"
type textarea "Callback was for something that sho"
type textarea "x"
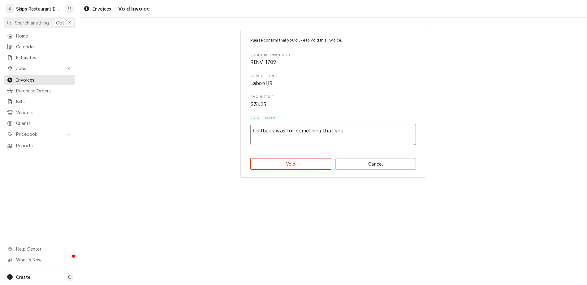
type textarea "Callback was for something that shou"
type textarea "x"
type textarea "Callback was for something that shoul"
type textarea "x"
type textarea "Callback was for something that should"
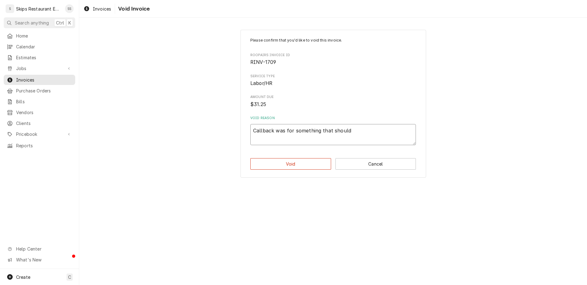
type textarea "x"
type textarea "Callback was for something that should"
type textarea "x"
type textarea "Callback was for something that should h"
type textarea "x"
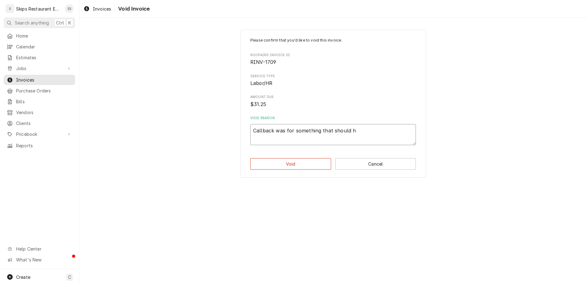
type textarea "Callback was for something that should ha"
type textarea "x"
type textarea "Callback was for something that should hav"
type textarea "x"
type textarea "Callback was for something that should have"
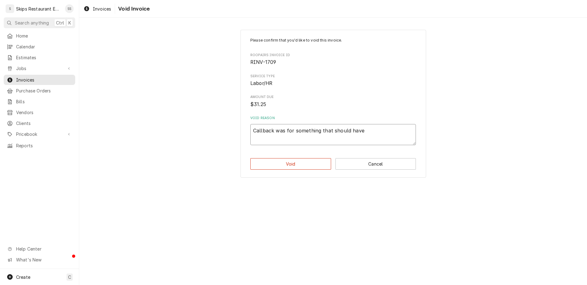
type textarea "x"
type textarea "Callback was for something that should have"
type textarea "x"
type textarea "Callback was for something that should have b"
type textarea "x"
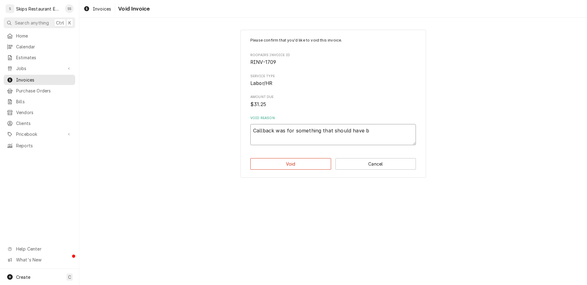
type textarea "Callback was for something that should have be"
type textarea "x"
type textarea "Callback was for something that should have bee"
type textarea "x"
type textarea "Callback was for something that should have been"
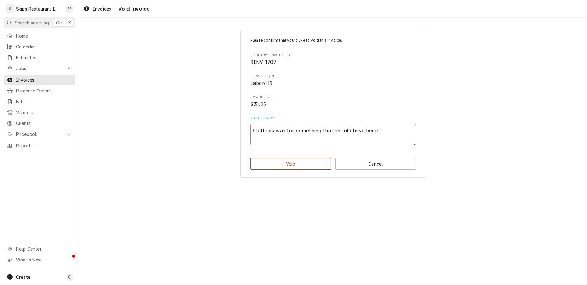
type textarea "x"
type textarea "Callback was for something that should have been"
type textarea "x"
type textarea "Callback was for something that should have been c"
type textarea "x"
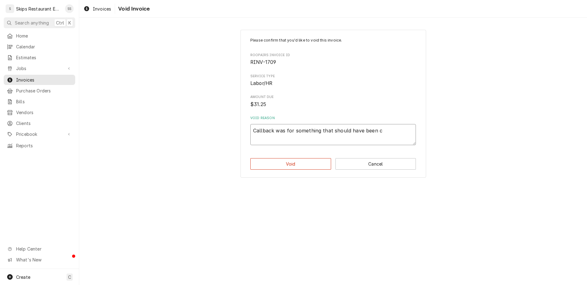
type textarea "Callback was for something that should have been ca"
type textarea "x"
type textarea "Callback was for something that should have been cau"
type textarea "x"
type textarea "Callback was for something that should have been caug"
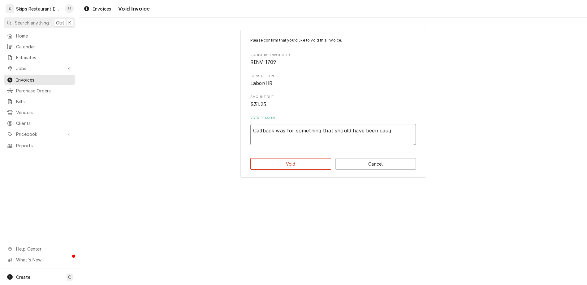
type textarea "x"
type textarea "Callback was for something that should have been caugh"
type textarea "x"
type textarea "Callback was for something that should have been caught"
type textarea "x"
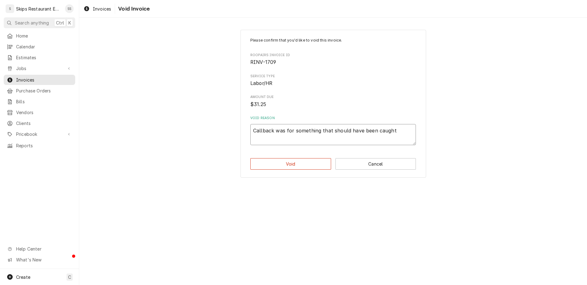
type textarea "Callback was for something that should have been caught"
type textarea "x"
type textarea "Callback was for something that should have been caught on"
type textarea "x"
type textarea "Callback was for something that should have been caught on t"
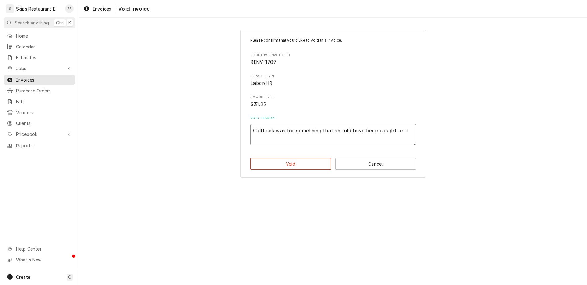
type textarea "x"
type textarea "Callback was for something that should have been caught on th"
type textarea "x"
type textarea "Callback was for something that should have been caught on the"
type textarea "x"
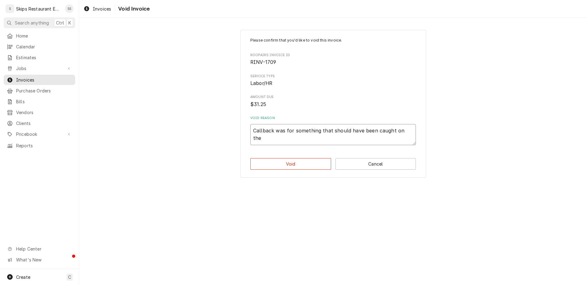
type textarea "Callback was for something that should have been caught on the"
type textarea "x"
type textarea "Callback was for something that should have been caught on the f"
type textarea "x"
type textarea "Callback was for something that should have been caught on the fi"
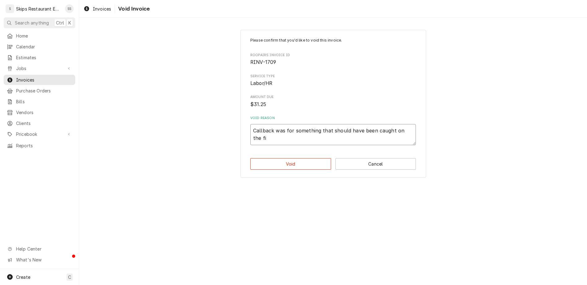
type textarea "x"
type textarea "Callback was for something that should have been caught on the fir"
type textarea "x"
type textarea "Callback was for something that should have been caught on the firs"
type textarea "x"
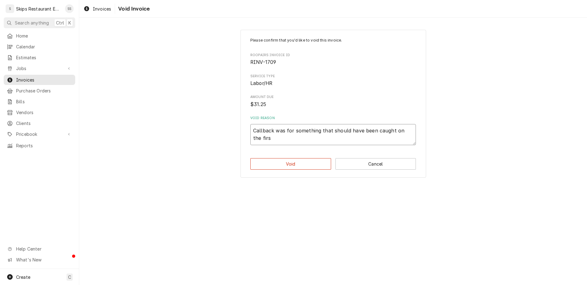
type textarea "Callback was for something that should have been caught on the first"
type textarea "x"
type textarea "Callback was for something that should have been caught on the first"
type textarea "x"
type textarea "Callback was for something that should have been caught on the first t"
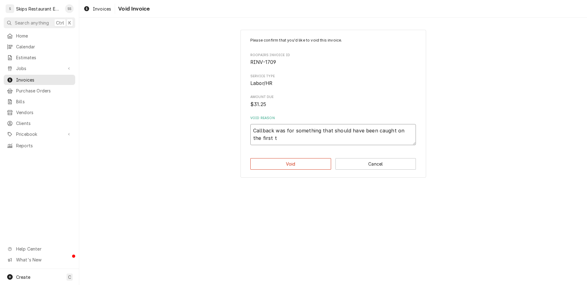
type textarea "x"
type textarea "Callback was for something that should have been caught on the first tr"
type textarea "x"
type textarea "Callback was for something that should have been caught on the first tri"
type textarea "x"
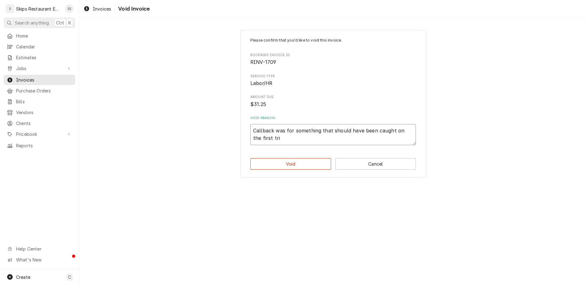
type textarea "Callback was for something that should have been caught on the first trip"
type textarea "x"
type textarea "Callback was for something that should have been caught on the first trip."
click at [290, 158] on button "Void" at bounding box center [290, 163] width 81 height 11
type textarea "x"
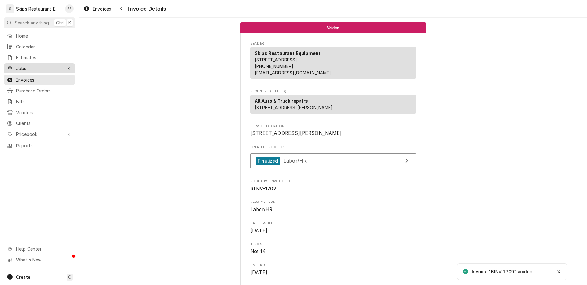
click at [15, 64] on div "Jobs" at bounding box center [39, 68] width 69 height 8
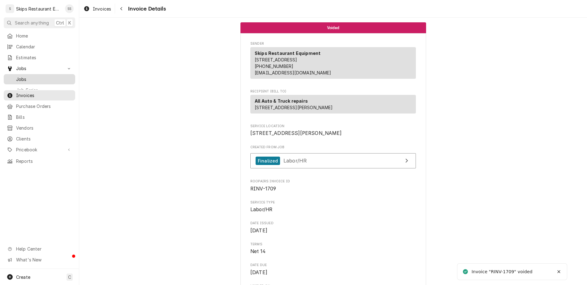
click at [16, 76] on span "Jobs" at bounding box center [44, 79] width 56 height 7
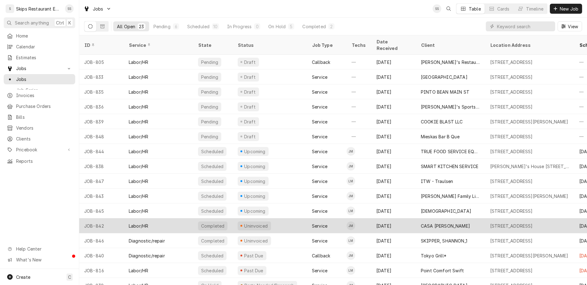
click at [244, 222] on div "Uninvoiced" at bounding box center [256, 225] width 25 height 7
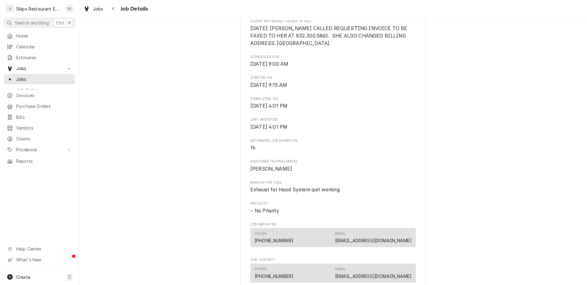
scroll to position [266, 0]
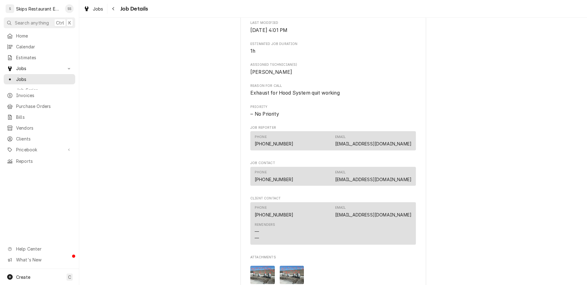
click at [263, 265] on img "Attachments" at bounding box center [262, 274] width 24 height 18
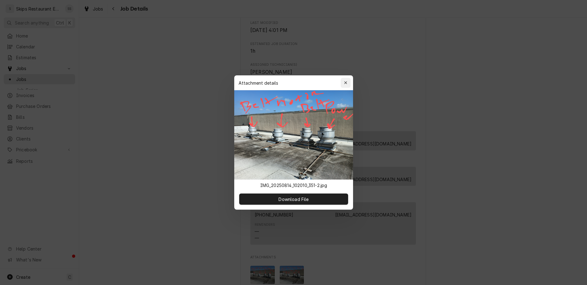
click at [344, 85] on icon "button" at bounding box center [345, 83] width 3 height 4
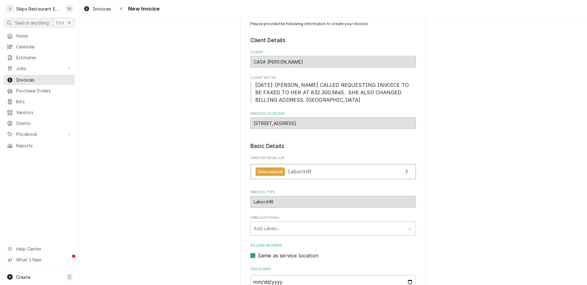
scroll to position [24, 0]
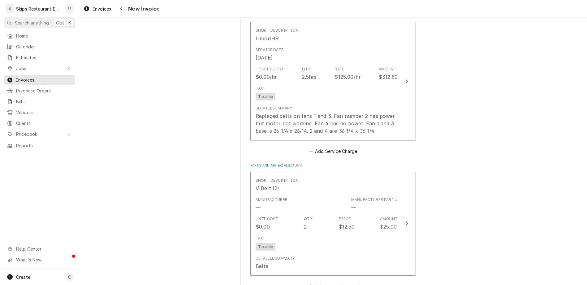
scroll to position [435, 0]
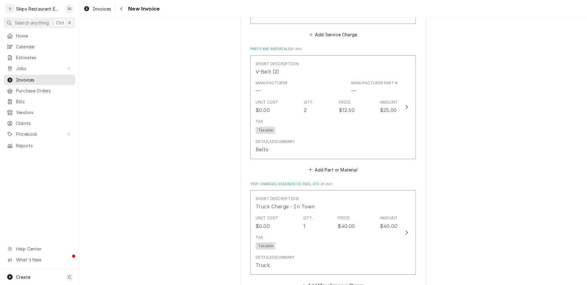
scroll to position [526, 0]
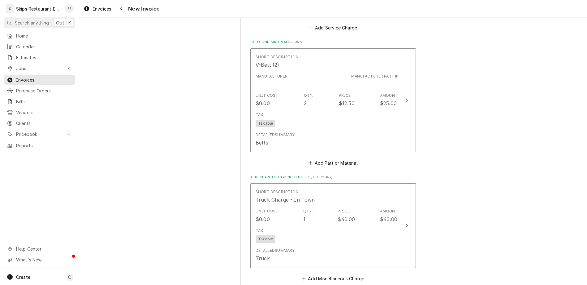
type textarea "x"
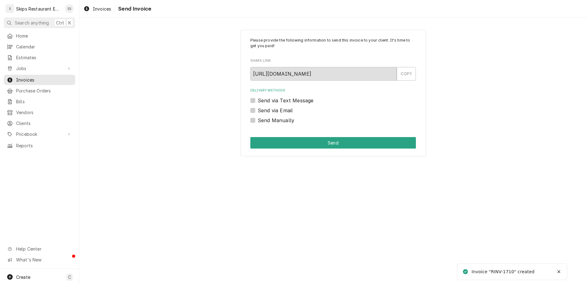
click at [262, 116] on label "Send Manually" at bounding box center [276, 119] width 37 height 7
click at [262, 116] on input "Send Manually" at bounding box center [341, 123] width 166 height 14
checkbox input "true"
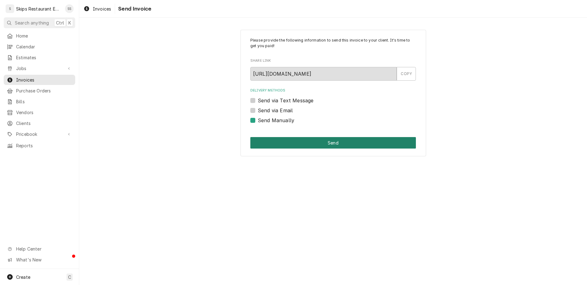
click at [323, 137] on button "Send" at bounding box center [333, 142] width 166 height 11
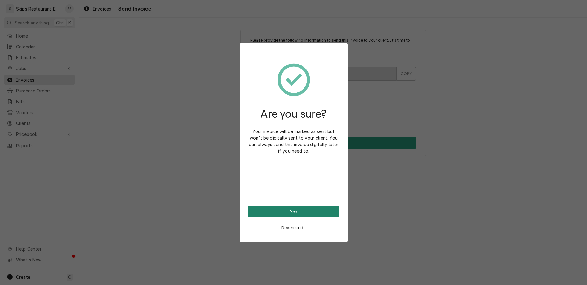
click at [292, 206] on button "Yes" at bounding box center [293, 211] width 91 height 11
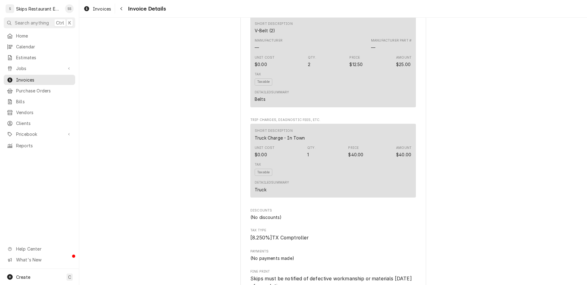
scroll to position [458, 0]
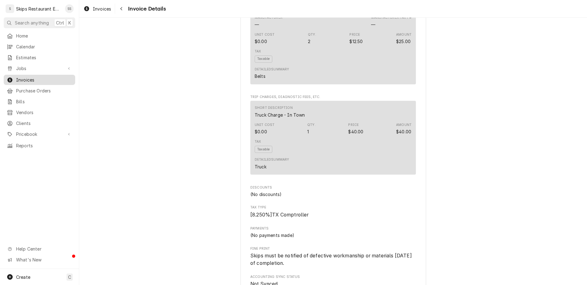
click at [18, 76] on span "Invoices" at bounding box center [44, 79] width 56 height 7
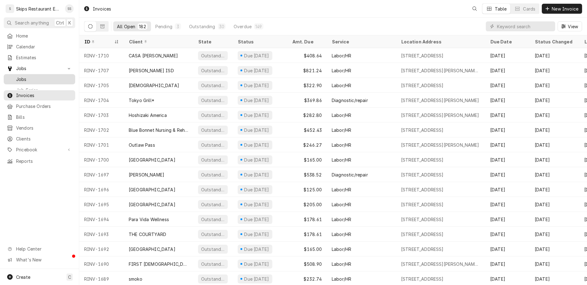
click at [16, 76] on span "Jobs" at bounding box center [44, 79] width 56 height 7
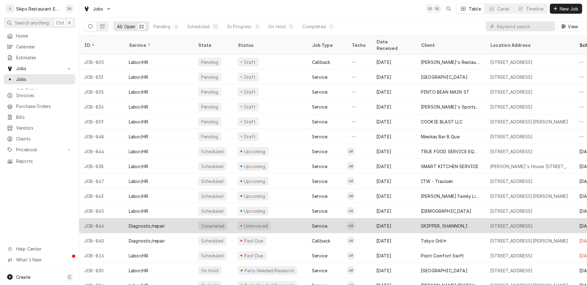
click at [244, 222] on div "Uninvoiced" at bounding box center [256, 225] width 25 height 7
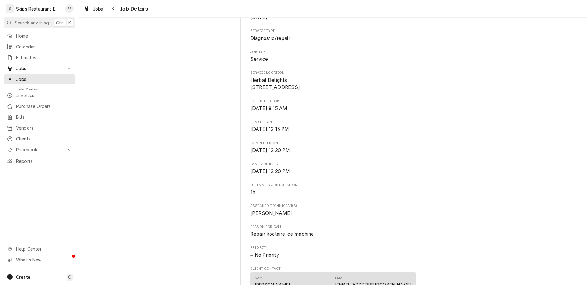
scroll to position [193, 0]
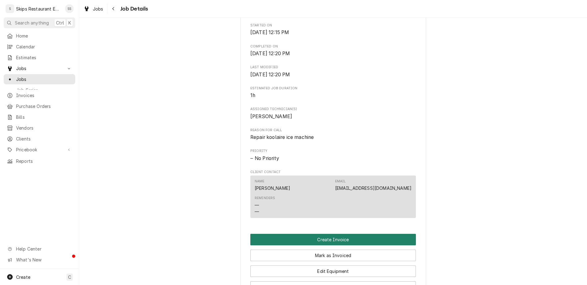
click at [312, 233] on button "Create Invoice" at bounding box center [333, 238] width 166 height 11
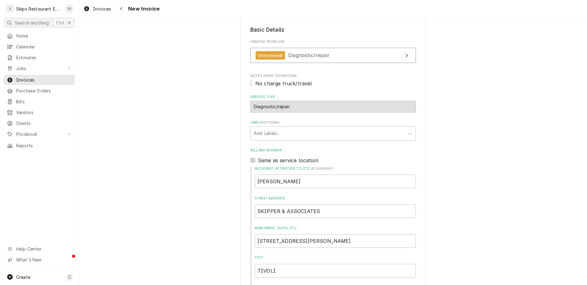
scroll to position [124, 0]
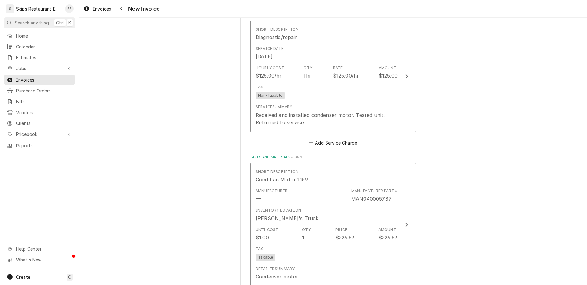
scroll to position [534, 0]
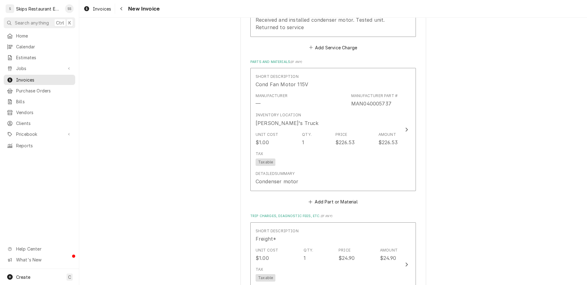
scroll to position [631, 0]
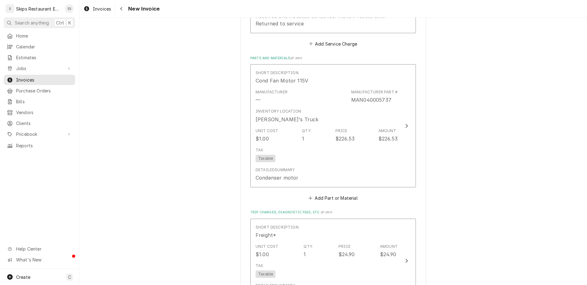
type textarea "x"
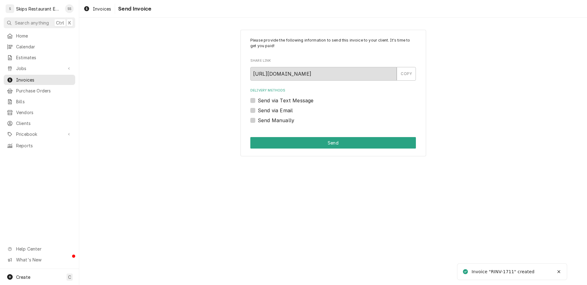
click at [262, 116] on label "Send Manually" at bounding box center [276, 119] width 37 height 7
click at [262, 116] on input "Send Manually" at bounding box center [341, 123] width 166 height 14
checkbox input "true"
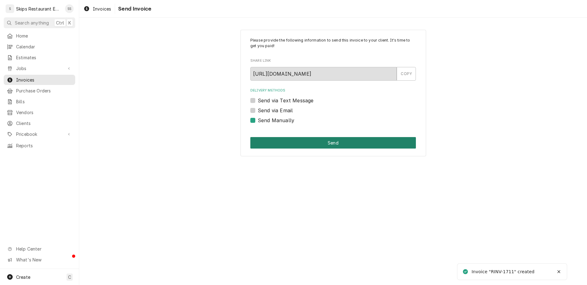
click at [311, 137] on button "Send" at bounding box center [333, 142] width 166 height 11
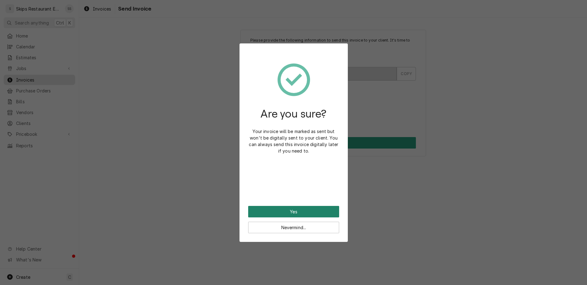
click at [292, 206] on button "Yes" at bounding box center [293, 211] width 91 height 11
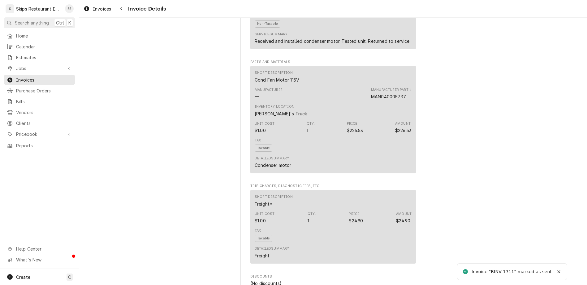
scroll to position [471, 0]
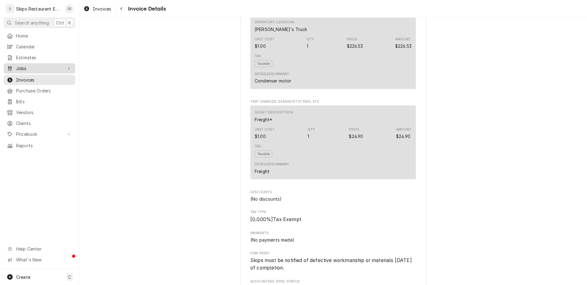
click at [16, 65] on span "Jobs" at bounding box center [39, 68] width 47 height 7
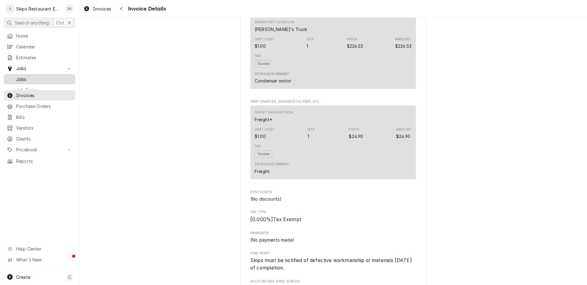
click at [16, 76] on span "Jobs" at bounding box center [44, 79] width 56 height 7
